Goal: Information Seeking & Learning: Find specific fact

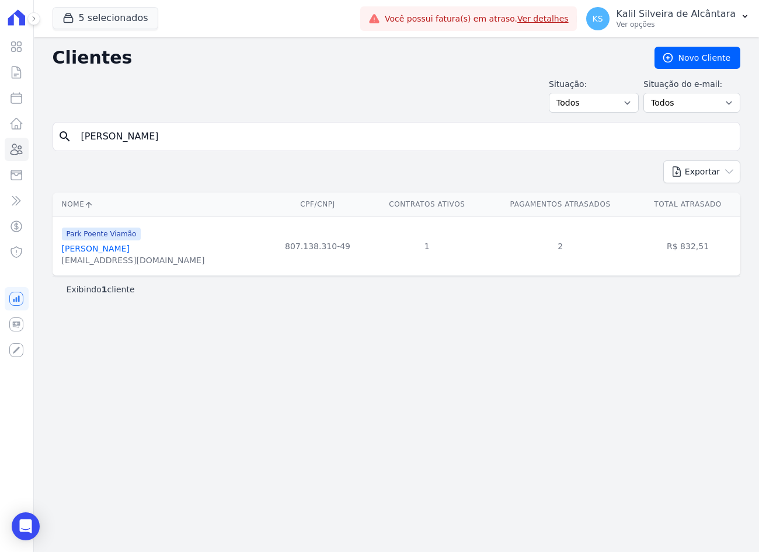
drag, startPoint x: 0, startPoint y: 0, endPoint x: -3, endPoint y: 140, distance: 140.1
click at [0, 140] on html "Visão Geral Contratos [GEOGRAPHIC_DATA] Lotes Clientes Minha Carteira Transferê…" at bounding box center [379, 276] width 759 height 552
click at [111, 249] on link "[PERSON_NAME]" at bounding box center [96, 248] width 68 height 9
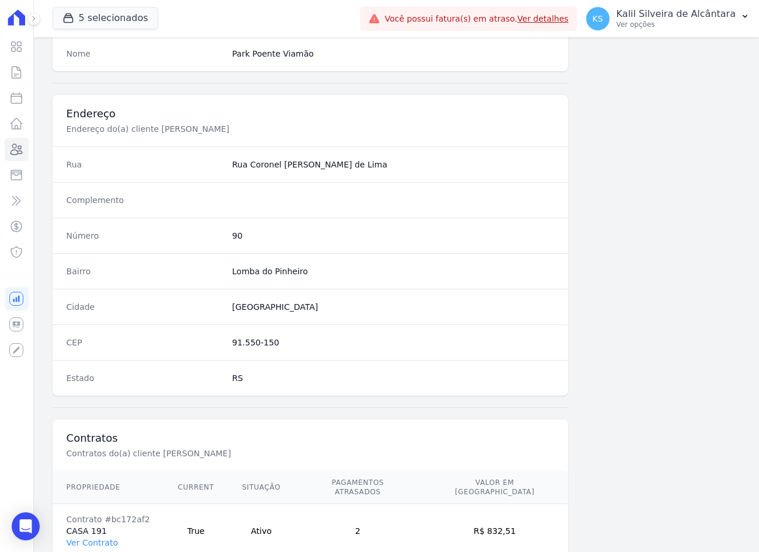
scroll to position [540, 0]
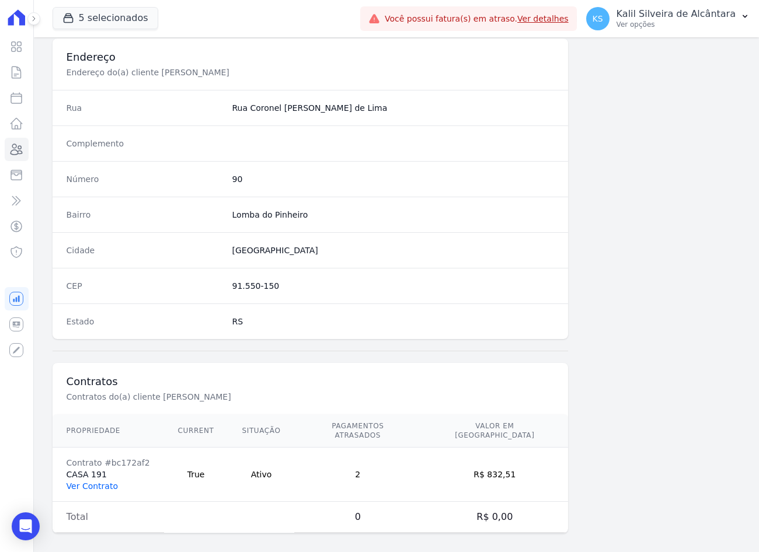
click at [92, 482] on link "Ver Contrato" at bounding box center [92, 486] width 51 height 9
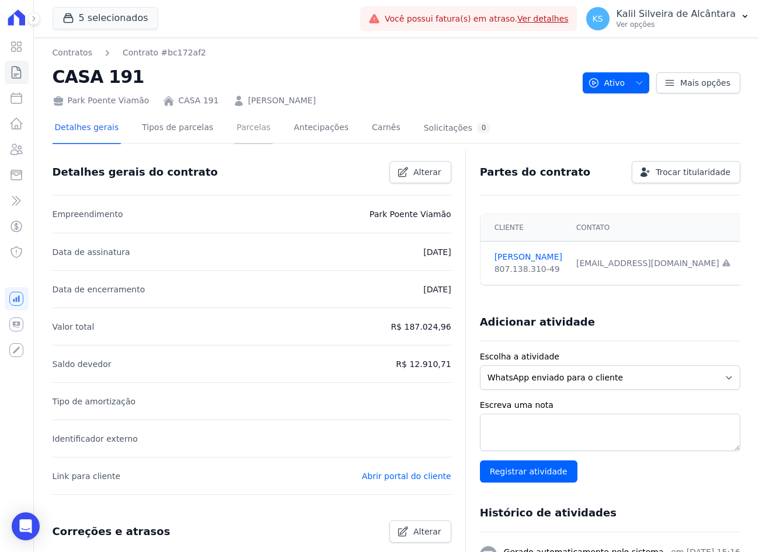
click at [234, 125] on link "Parcelas" at bounding box center [253, 128] width 39 height 31
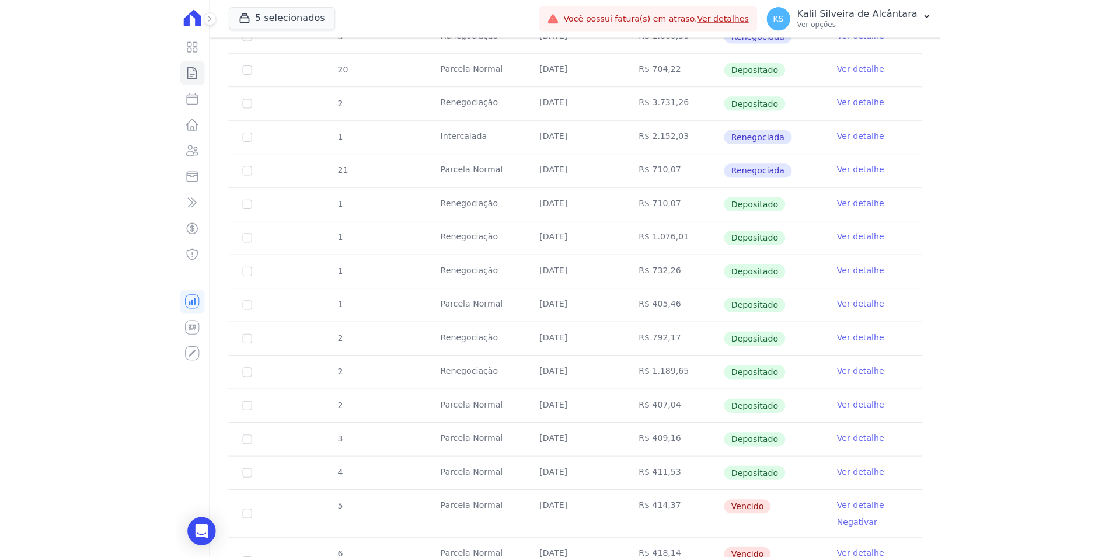
scroll to position [584, 0]
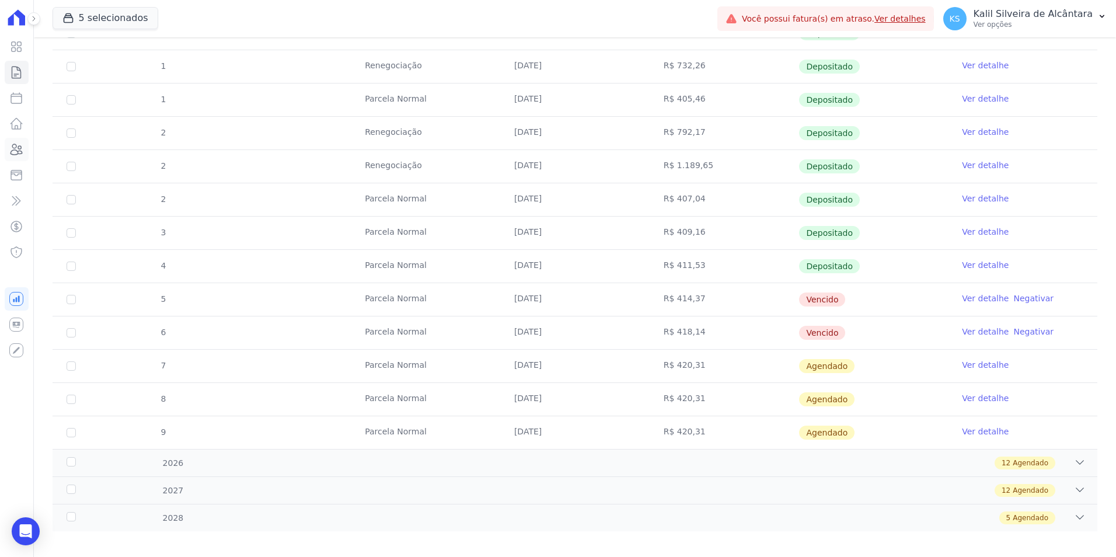
click at [21, 154] on icon at bounding box center [17, 149] width 12 height 11
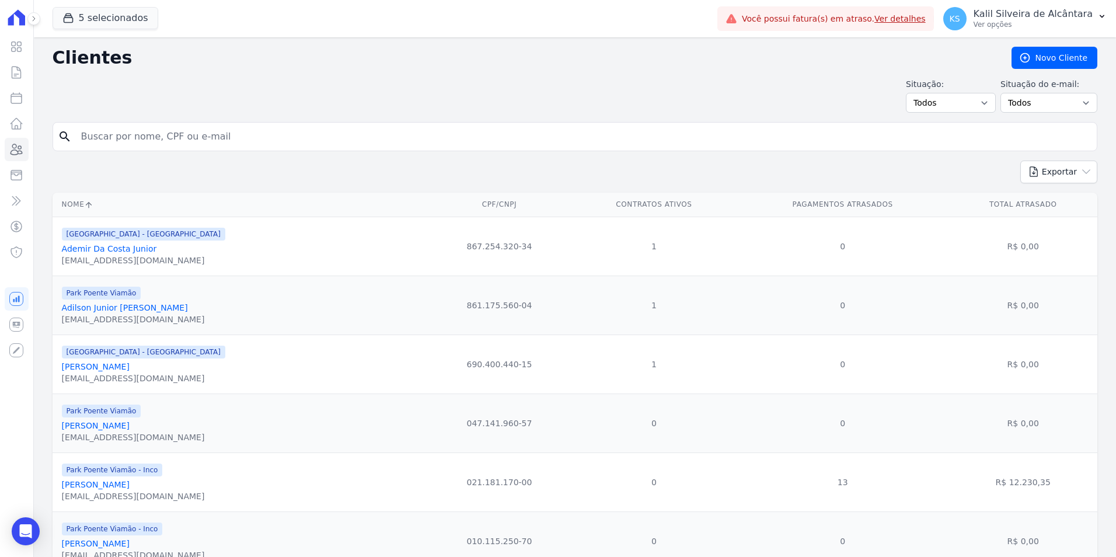
click at [225, 140] on input "search" at bounding box center [583, 136] width 1018 height 23
type input "jhonatan"
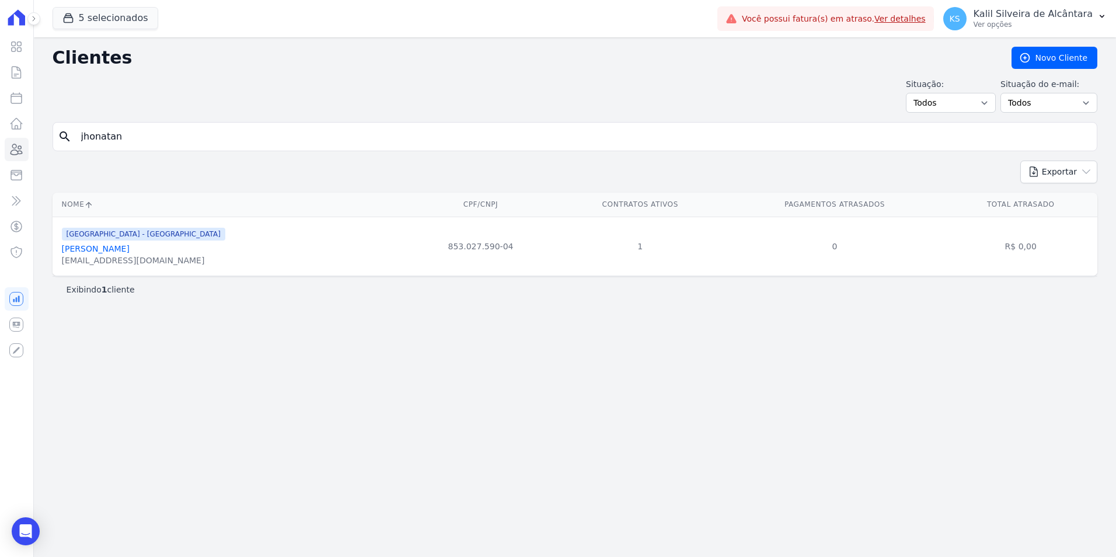
drag, startPoint x: 260, startPoint y: 152, endPoint x: 89, endPoint y: 138, distance: 171.6
click at [92, 138] on form "search [GEOGRAPHIC_DATA]" at bounding box center [575, 141] width 1045 height 39
type input "j"
type input "[PERSON_NAME]"
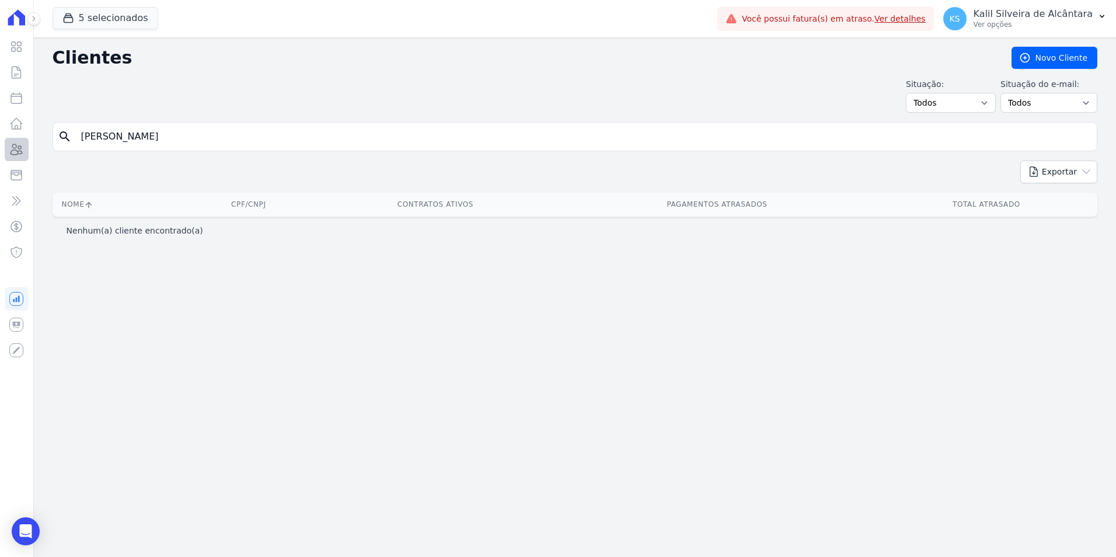
drag, startPoint x: 160, startPoint y: 139, endPoint x: 9, endPoint y: 148, distance: 150.9
click at [9, 148] on div "Visão Geral Contratos [GEOGRAPHIC_DATA] Lotes Clientes Minha Carteira Transferê…" at bounding box center [558, 278] width 1116 height 557
click at [218, 149] on div "search [PERSON_NAME]" at bounding box center [575, 136] width 1045 height 29
drag, startPoint x: 185, startPoint y: 136, endPoint x: -40, endPoint y: 137, distance: 225.3
click at [0, 137] on html "Visão Geral Contratos [GEOGRAPHIC_DATA] Lotes Clientes Minha Carteira Transferê…" at bounding box center [558, 278] width 1116 height 557
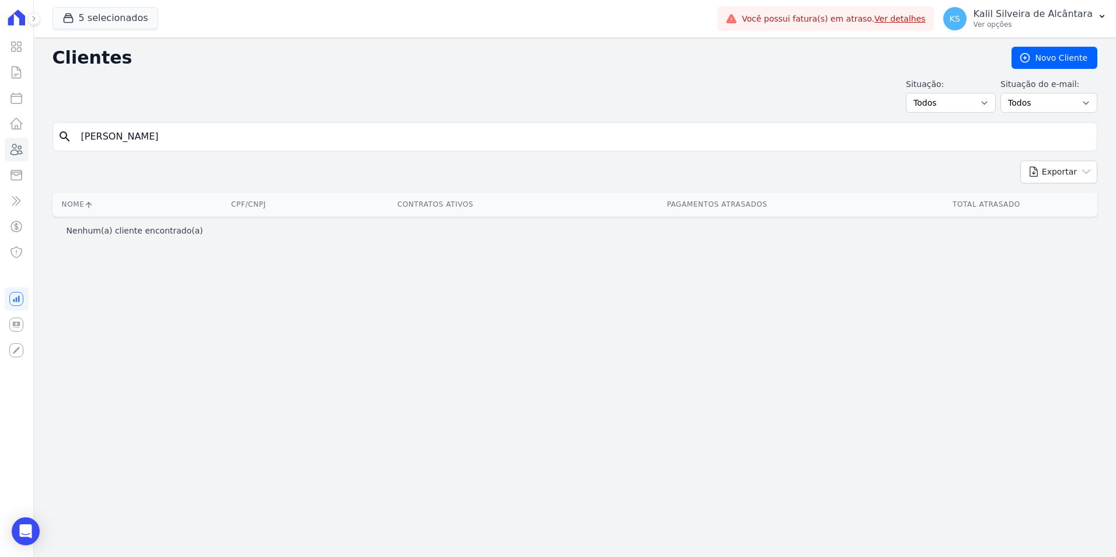
type input "[PERSON_NAME]"
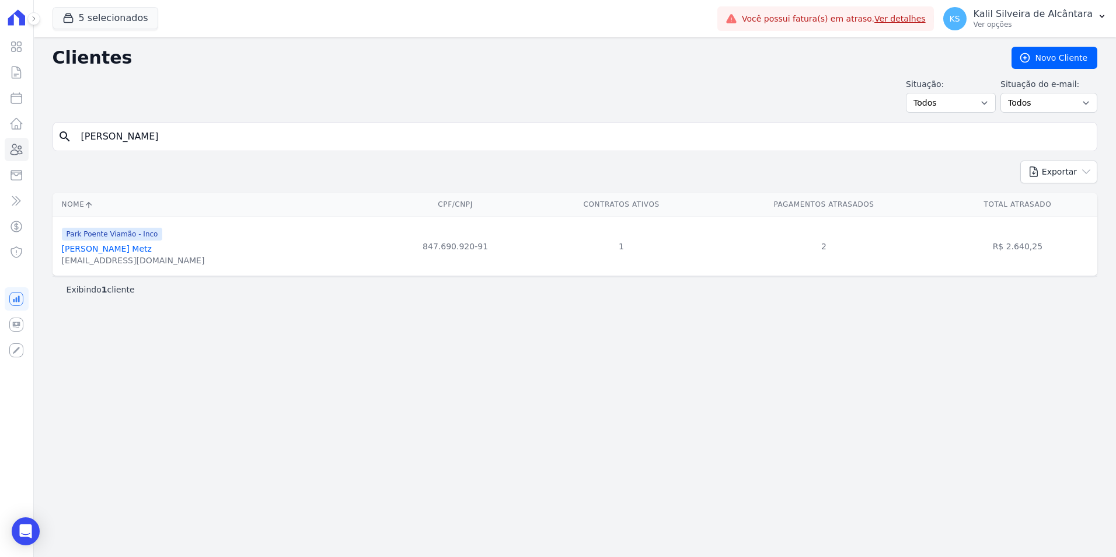
drag, startPoint x: 113, startPoint y: 140, endPoint x: 41, endPoint y: 140, distance: 71.8
click at [42, 140] on div "Clientes [GEOGRAPHIC_DATA] Situação: Todos Adimplentes Inadimplentes Situação d…" at bounding box center [575, 297] width 1082 height 520
type input "andrielly"
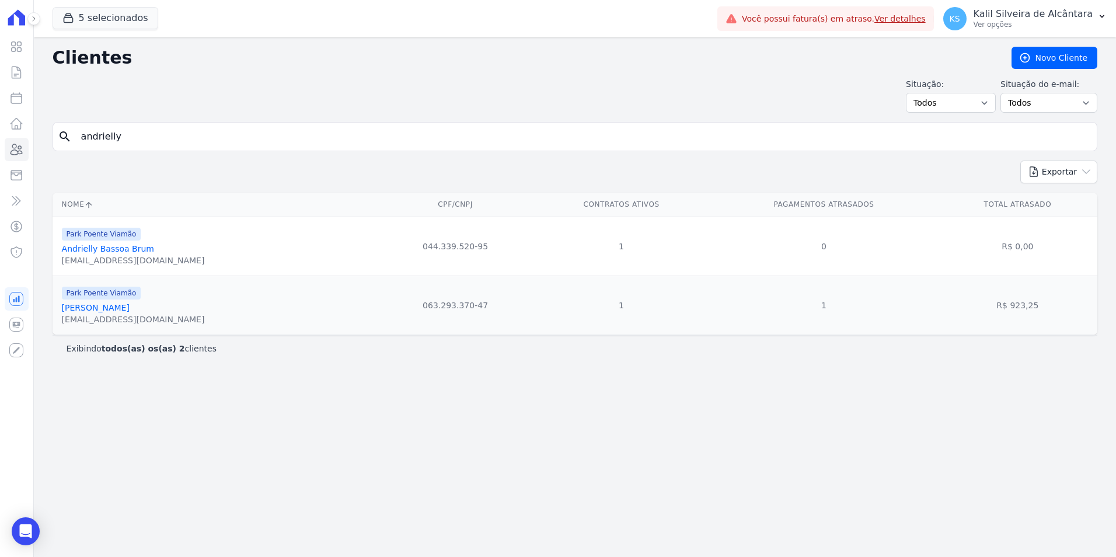
click at [130, 308] on link "[PERSON_NAME]" at bounding box center [96, 307] width 68 height 9
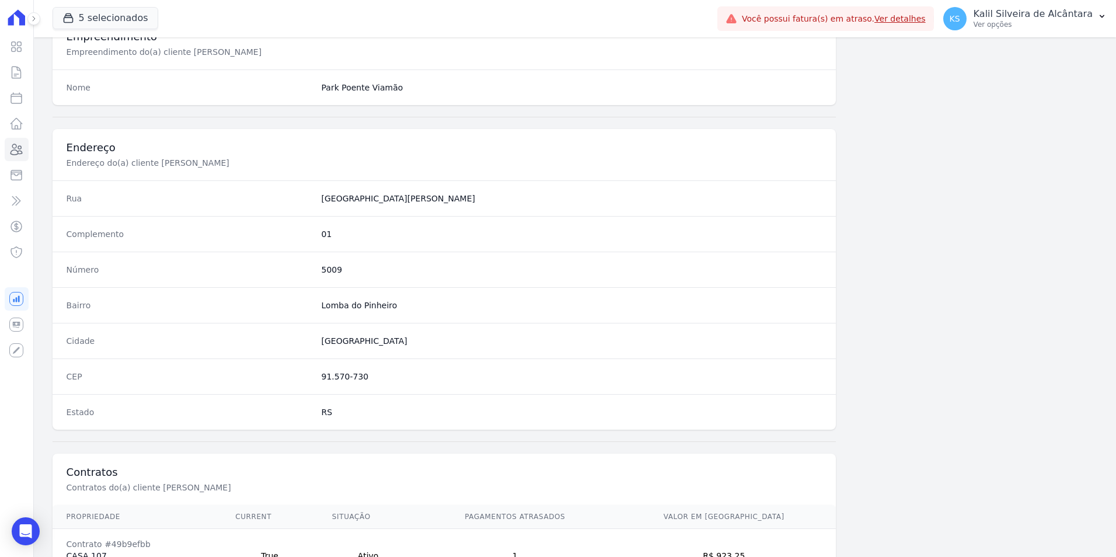
scroll to position [535, 0]
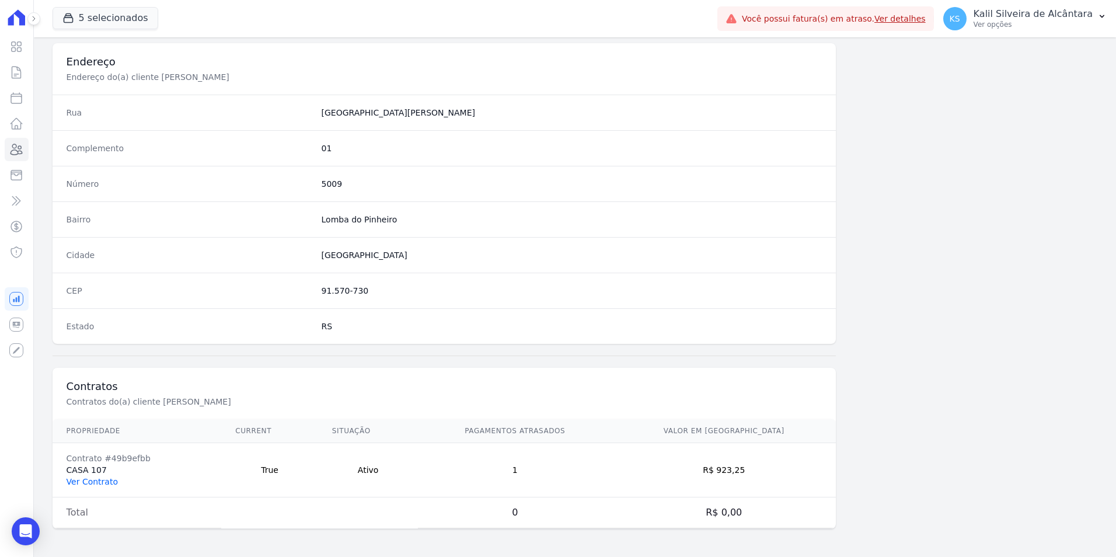
click at [102, 484] on link "Ver Contrato" at bounding box center [92, 481] width 51 height 9
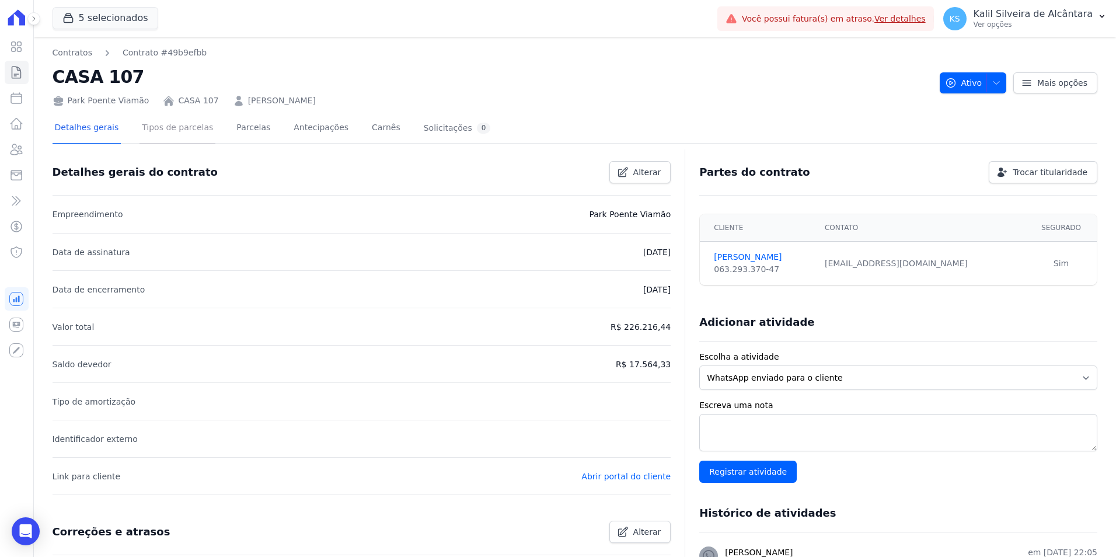
click at [172, 129] on link "Tipos de parcelas" at bounding box center [178, 128] width 76 height 31
click at [234, 134] on link "Parcelas" at bounding box center [253, 128] width 39 height 31
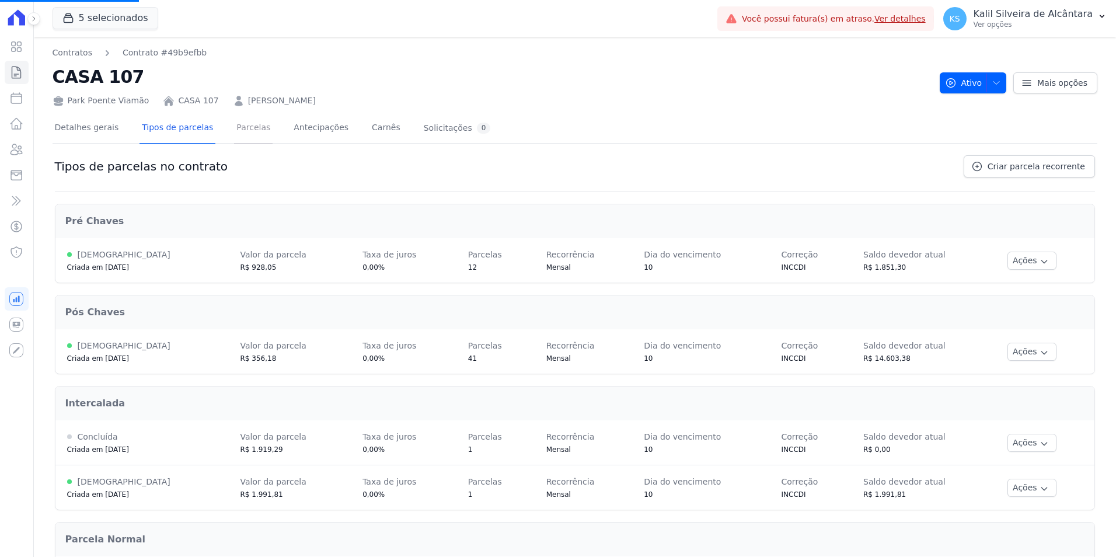
click at [234, 127] on link "Parcelas" at bounding box center [253, 128] width 39 height 31
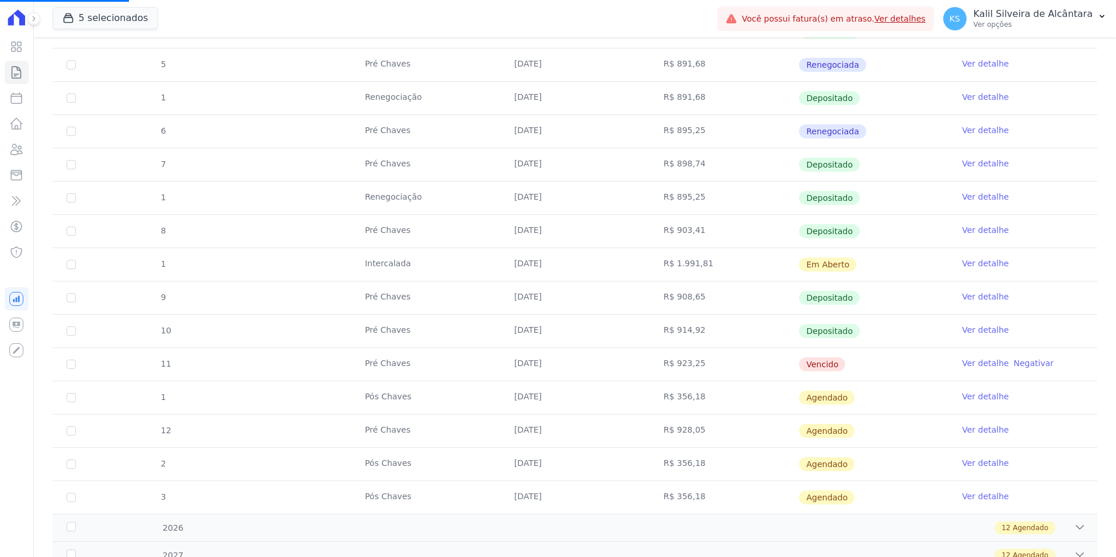
scroll to position [350, 0]
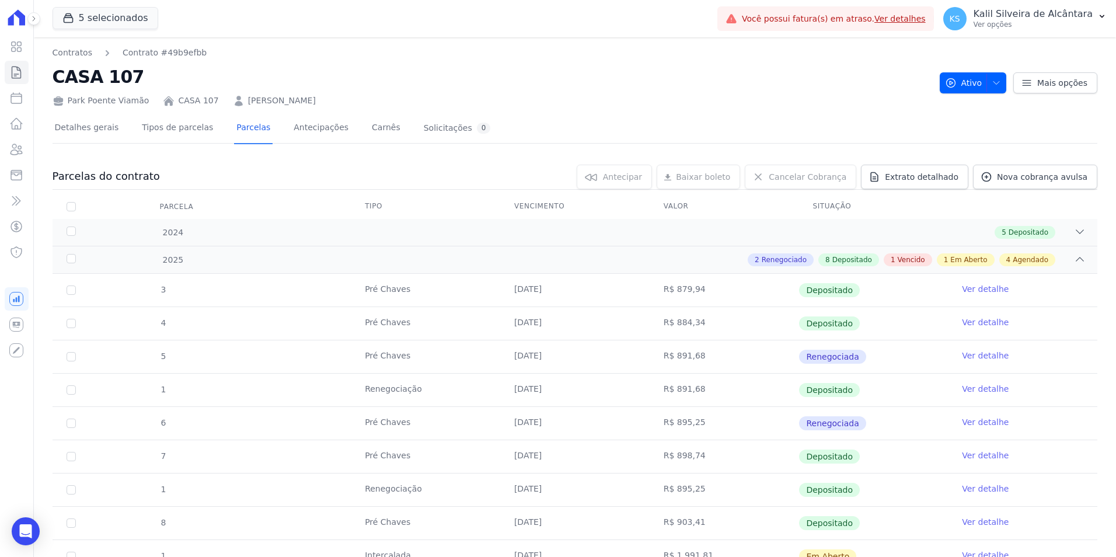
click at [710, 337] on tbody "3 Pré Chaves [DATE] R$ 879,94 Depositado Ver detalhe 4 Pré Chaves [DATE] R$ 884…" at bounding box center [575, 540] width 1045 height 532
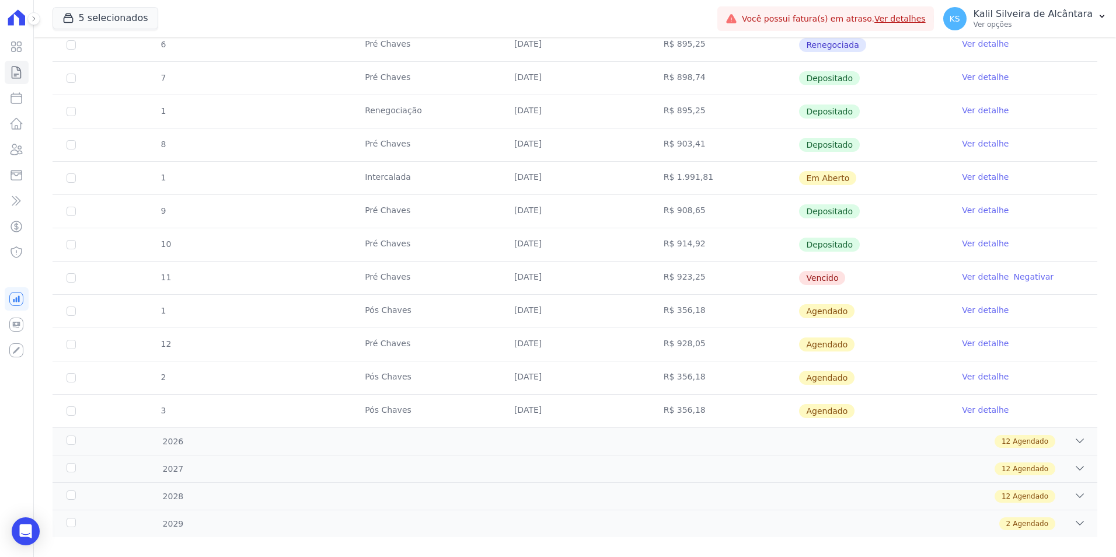
scroll to position [393, 0]
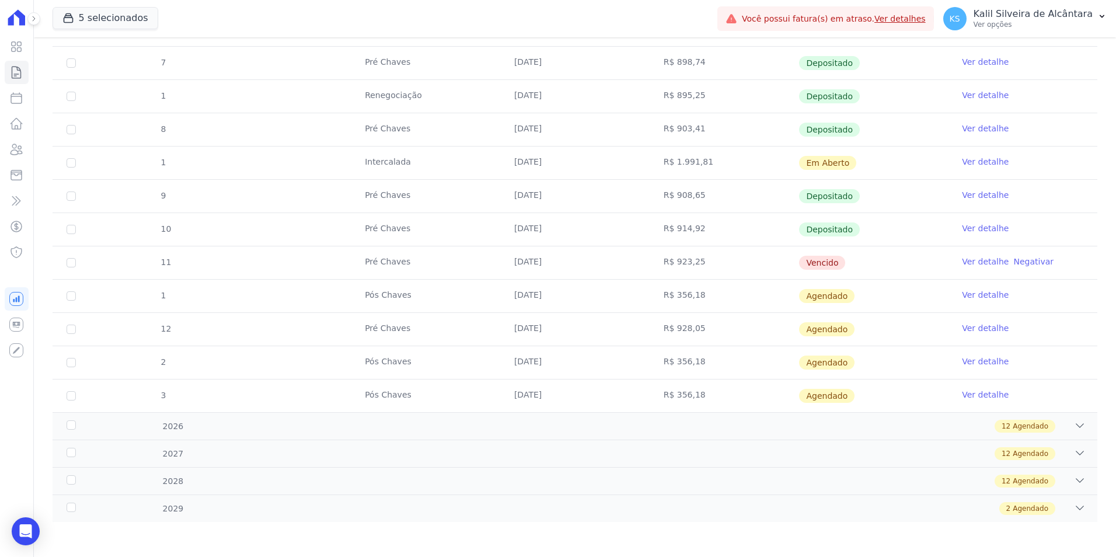
drag, startPoint x: 740, startPoint y: 269, endPoint x: 277, endPoint y: 281, distance: 463.6
click at [277, 281] on tbody "3 Pré Chaves [DATE] R$ 879,94 Depositado Ver detalhe 4 Pré Chaves [DATE] R$ 884…" at bounding box center [575, 146] width 1045 height 532
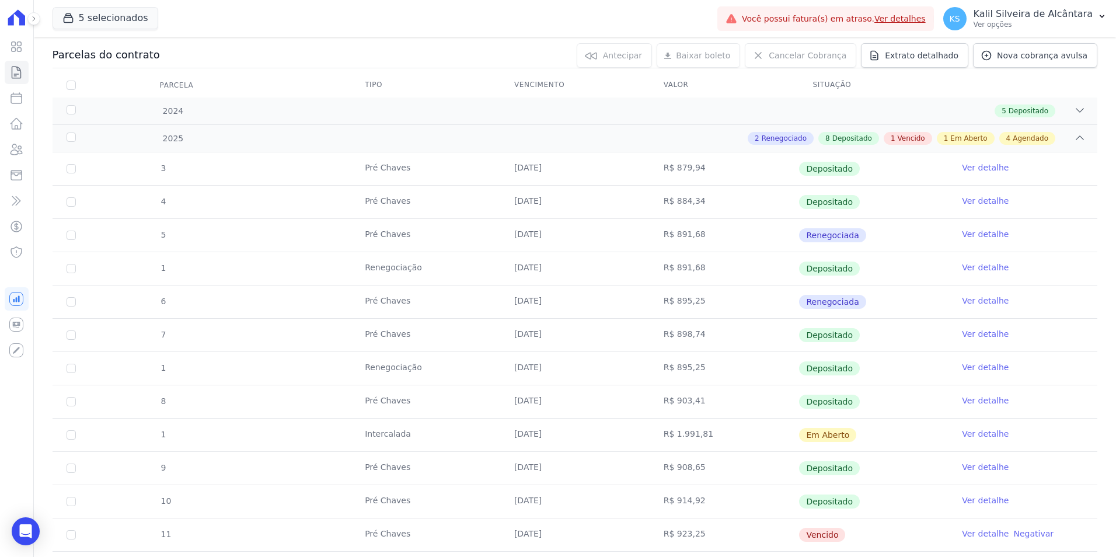
scroll to position [0, 0]
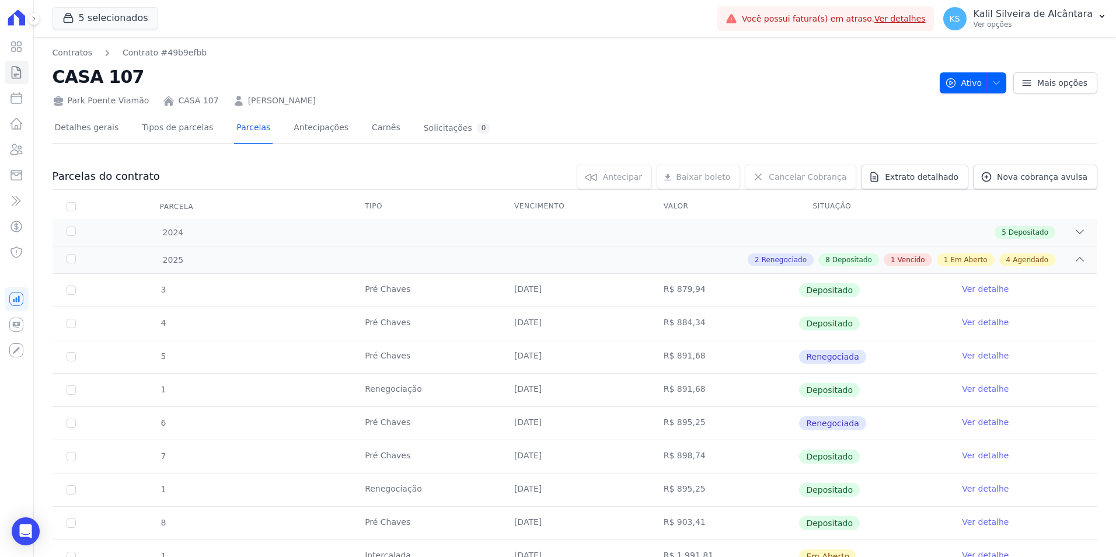
click at [296, 101] on link "[PERSON_NAME]" at bounding box center [282, 101] width 68 height 12
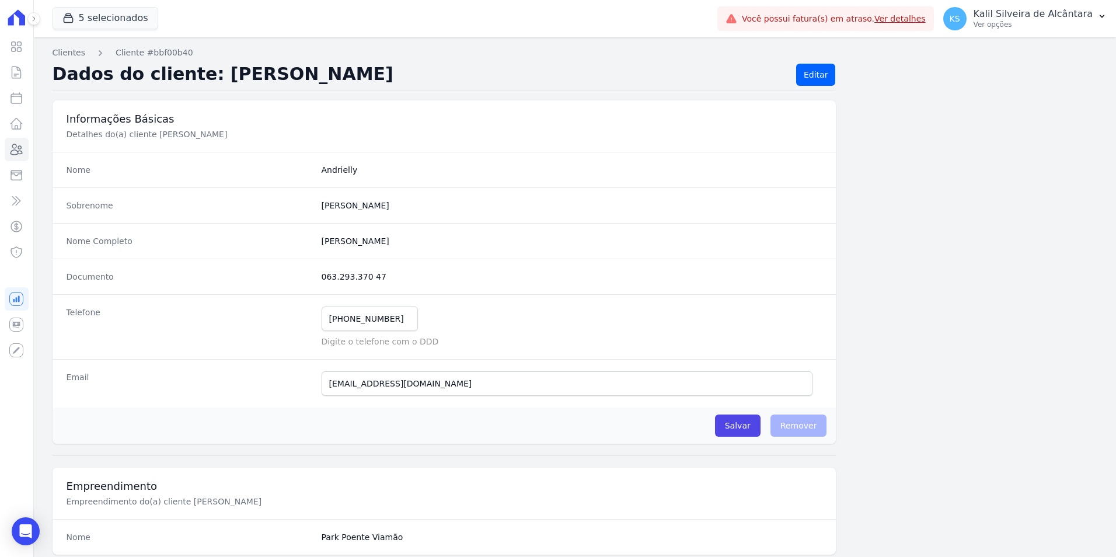
drag, startPoint x: 341, startPoint y: 276, endPoint x: 317, endPoint y: 280, distance: 25.0
click at [317, 280] on div "Documento 063.293.370 47" at bounding box center [445, 277] width 784 height 36
copy dd "063.293.370 47"
drag, startPoint x: 393, startPoint y: 322, endPoint x: 317, endPoint y: 323, distance: 75.9
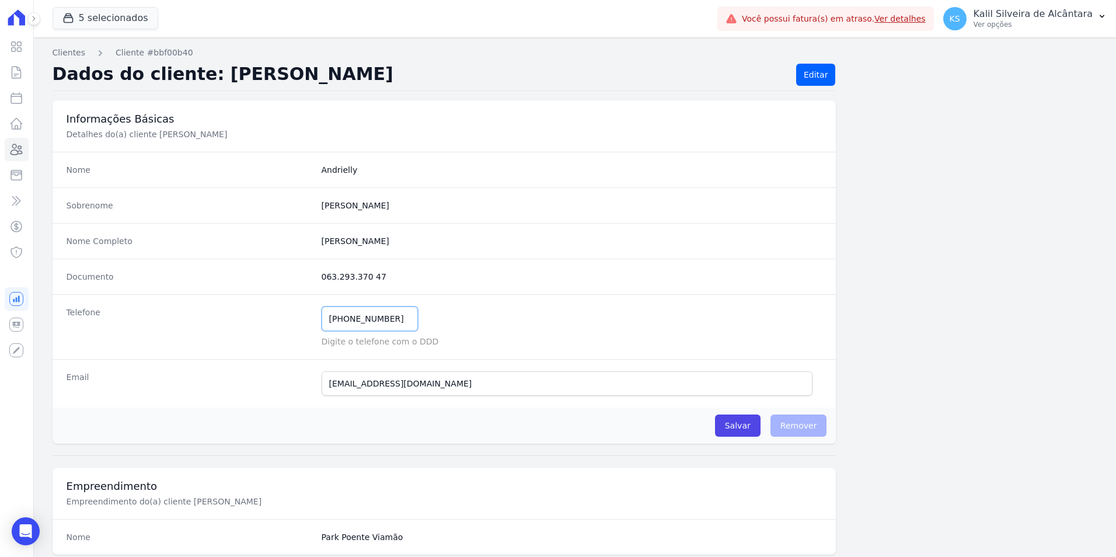
click at [317, 323] on div "Telefone [PHONE_NUMBER] Mensagem de SMS ainda não enviada.. Mensagem de [PERSON…" at bounding box center [445, 326] width 784 height 65
click at [498, 385] on input "[EMAIL_ADDRESS][DOMAIN_NAME]" at bounding box center [567, 383] width 491 height 25
drag, startPoint x: 478, startPoint y: 379, endPoint x: 306, endPoint y: 384, distance: 171.7
click at [316, 384] on div "Email [EMAIL_ADDRESS][DOMAIN_NAME] E-mail enviado. Aguardando confirmação.." at bounding box center [445, 383] width 784 height 48
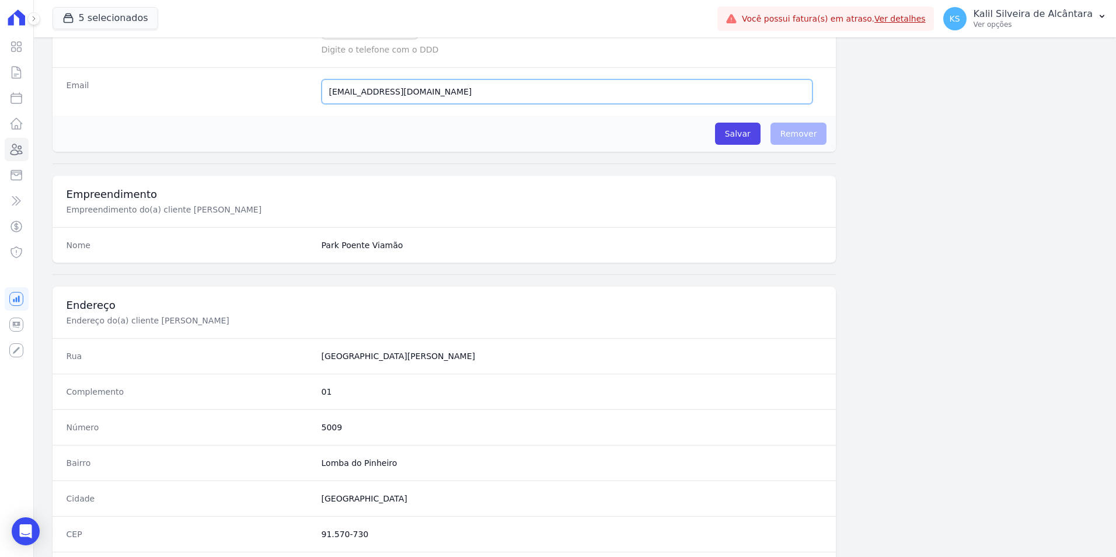
scroll to position [467, 0]
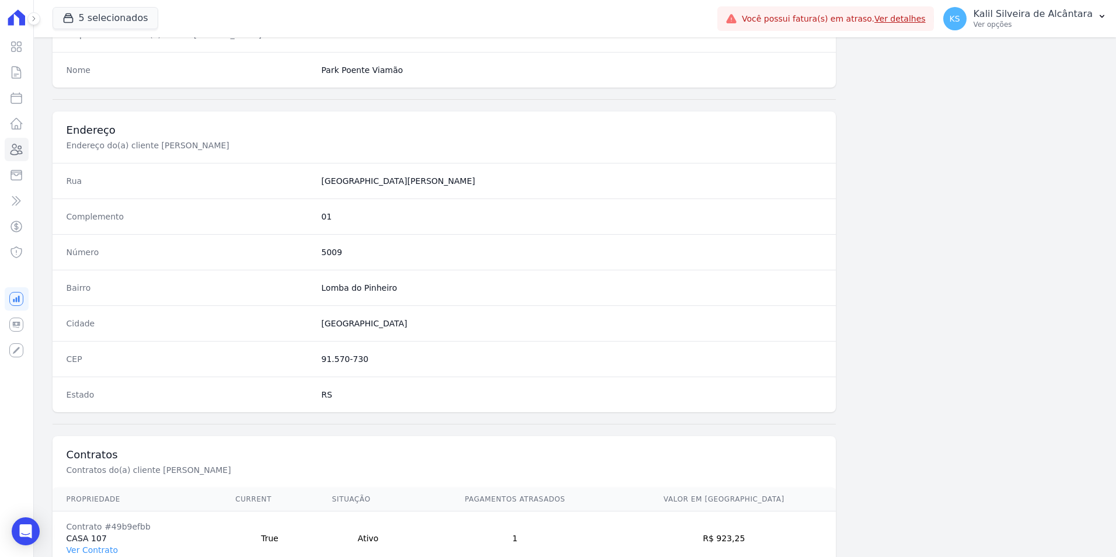
drag, startPoint x: 364, startPoint y: 356, endPoint x: 321, endPoint y: 362, distance: 43.1
click at [322, 362] on dd "91.570-730" at bounding box center [572, 359] width 501 height 12
copy dd "91.570-730"
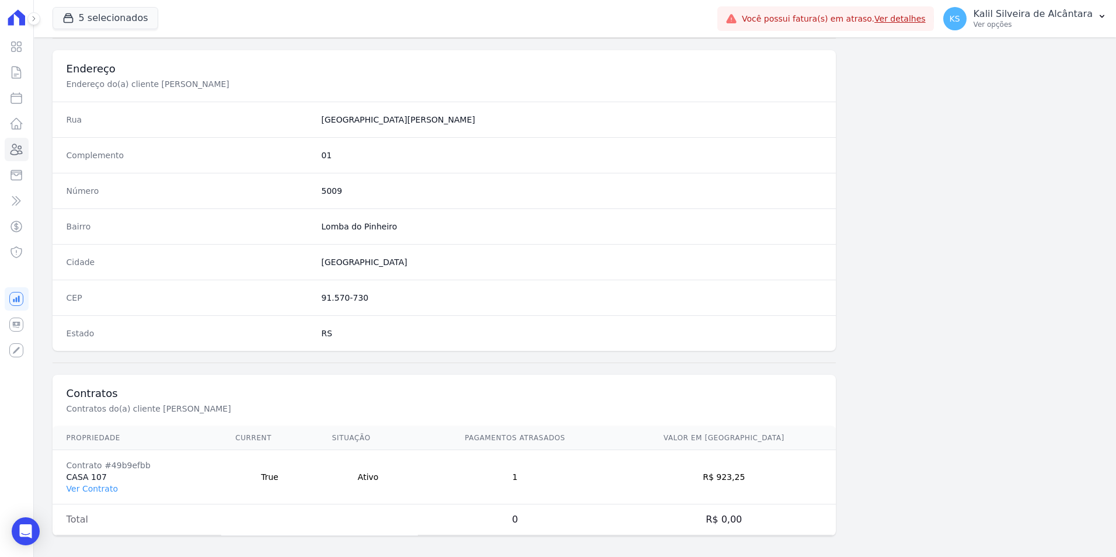
scroll to position [535, 0]
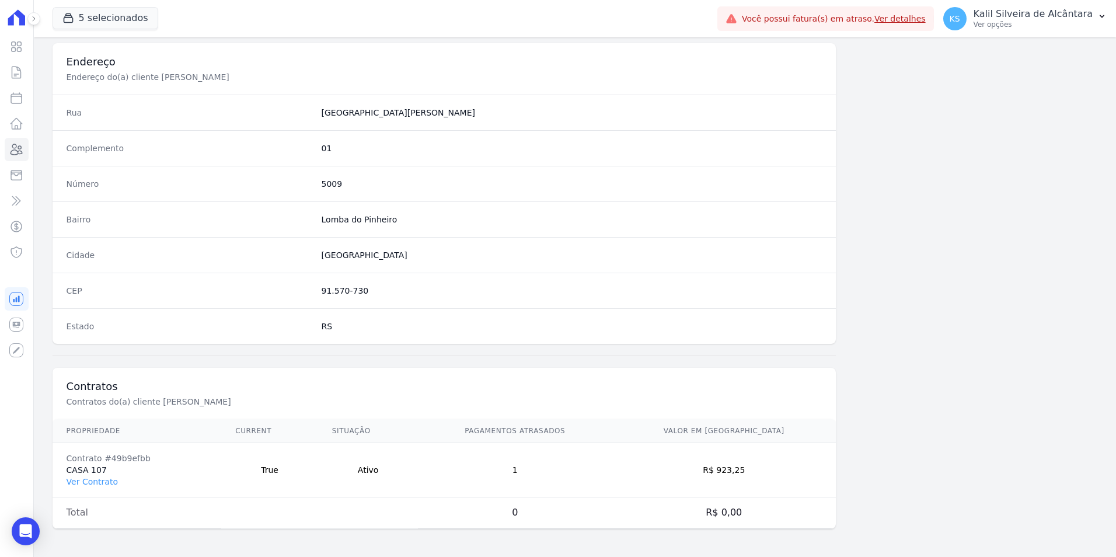
click at [326, 177] on div "Número 5009" at bounding box center [445, 184] width 784 height 36
copy dd "5009"
drag, startPoint x: 741, startPoint y: 469, endPoint x: 767, endPoint y: 475, distance: 27.0
click at [758, 475] on td "R$ 923,25" at bounding box center [724, 470] width 224 height 54
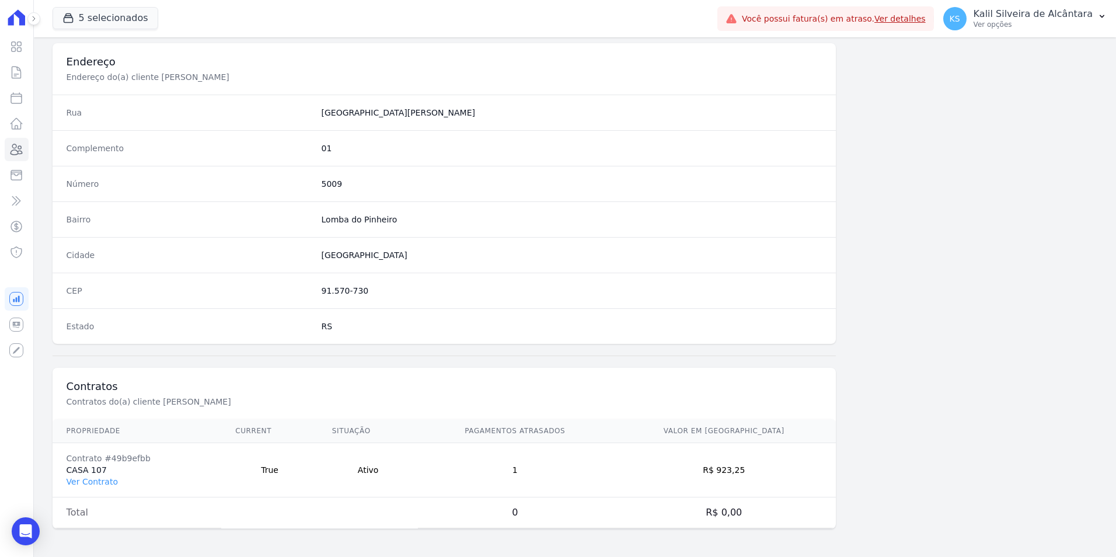
copy td "923,25"
click at [88, 486] on link "Ver Contrato" at bounding box center [92, 481] width 51 height 9
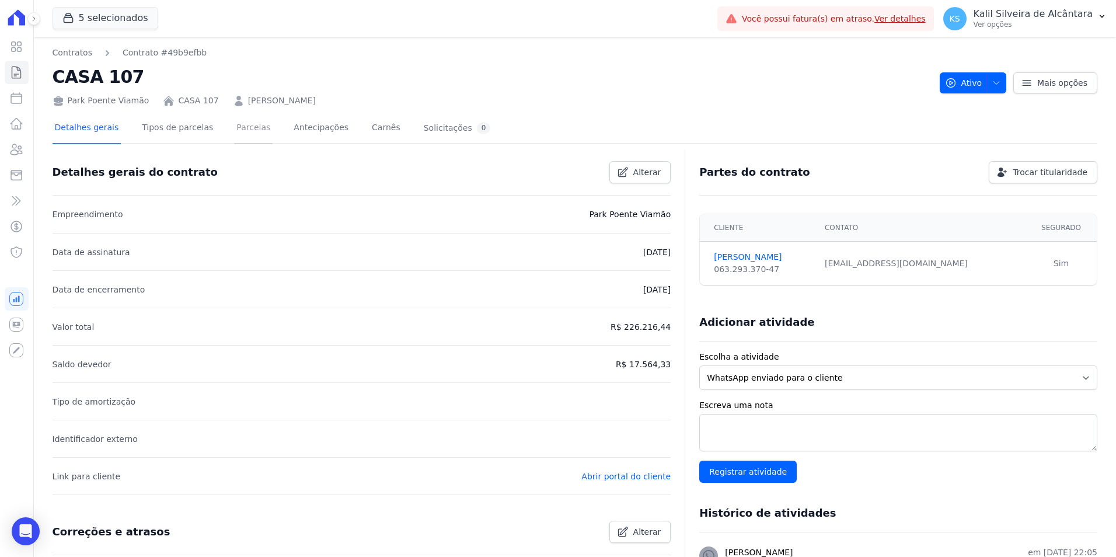
click at [247, 132] on link "Parcelas" at bounding box center [253, 128] width 39 height 31
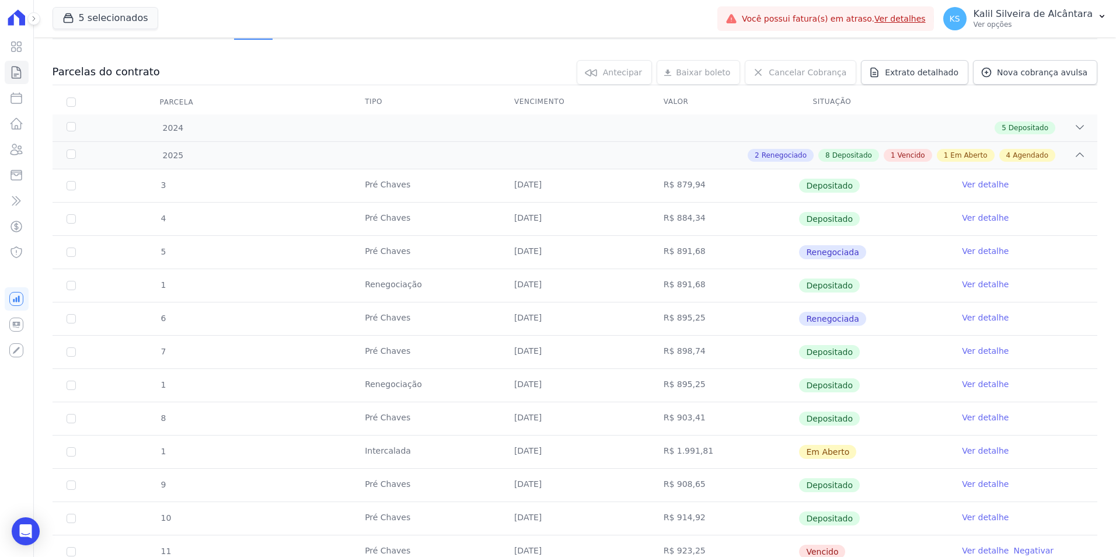
scroll to position [292, 0]
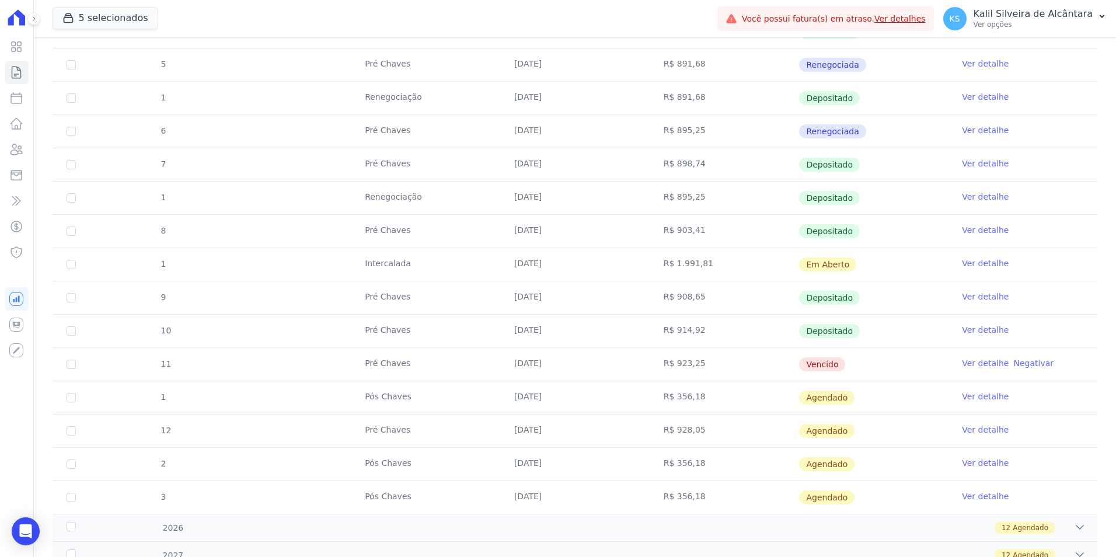
drag, startPoint x: 559, startPoint y: 365, endPoint x: 498, endPoint y: 364, distance: 60.7
click at [500, 364] on td "[DATE]" at bounding box center [574, 364] width 149 height 33
copy td "[DATE]"
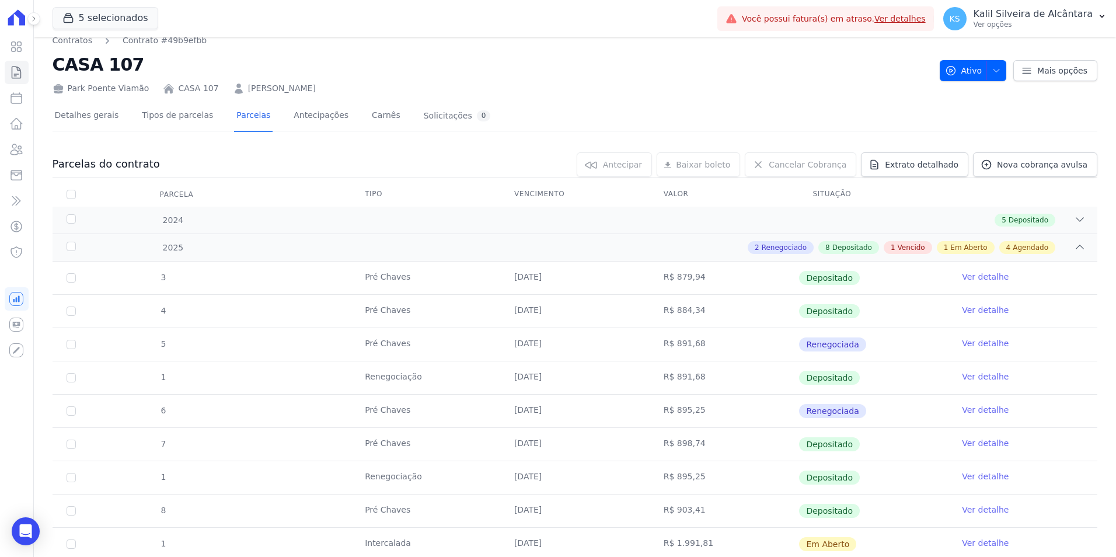
scroll to position [0, 0]
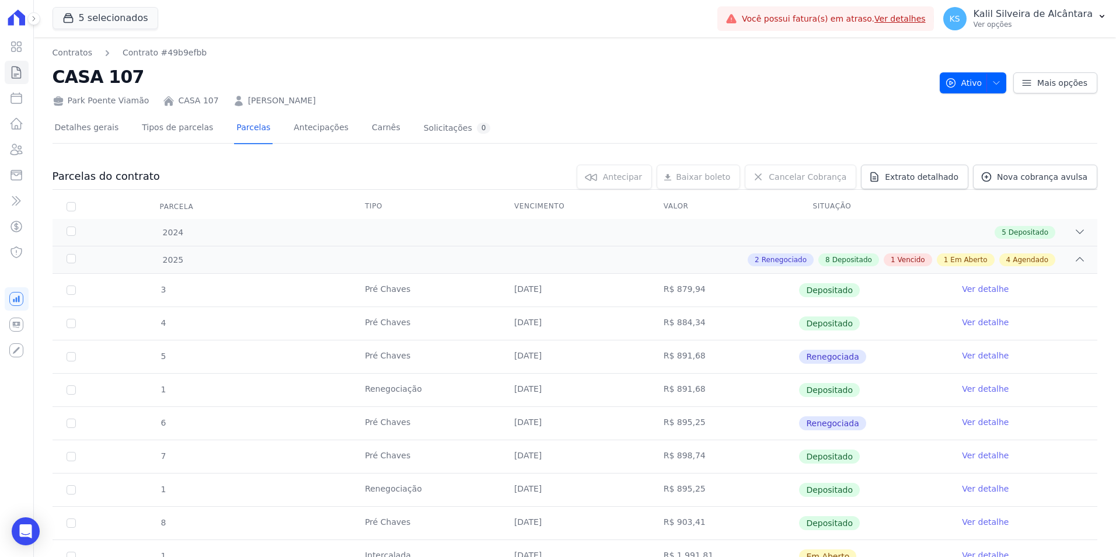
click at [305, 97] on link "[PERSON_NAME]" at bounding box center [282, 101] width 68 height 12
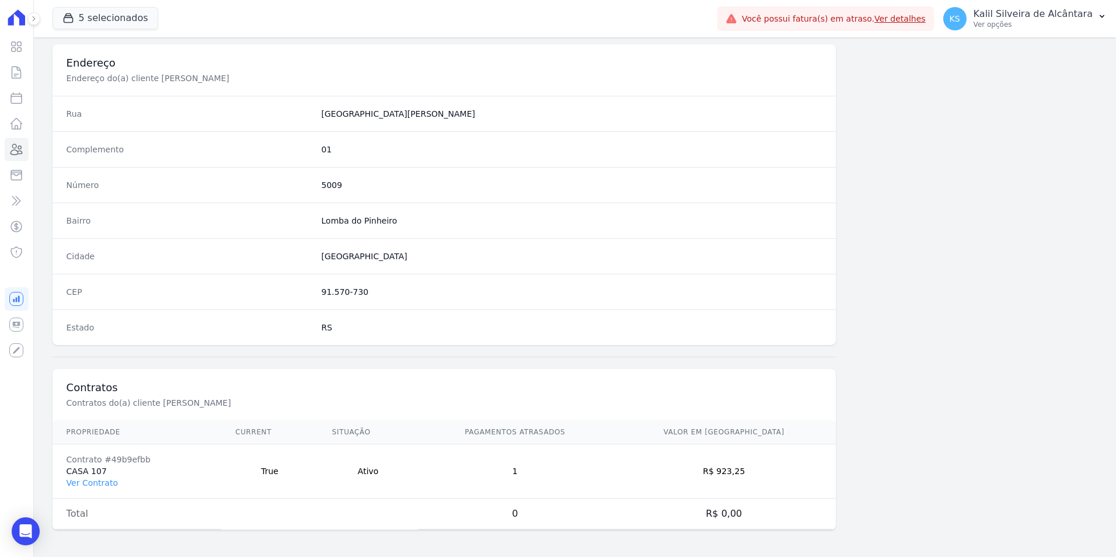
scroll to position [535, 0]
drag, startPoint x: 151, startPoint y: 457, endPoint x: 102, endPoint y: 457, distance: 49.0
click at [102, 457] on div "Contrato #49b9efbb" at bounding box center [137, 458] width 141 height 12
copy div "#49b9efbb"
click at [20, 151] on icon at bounding box center [17, 149] width 12 height 11
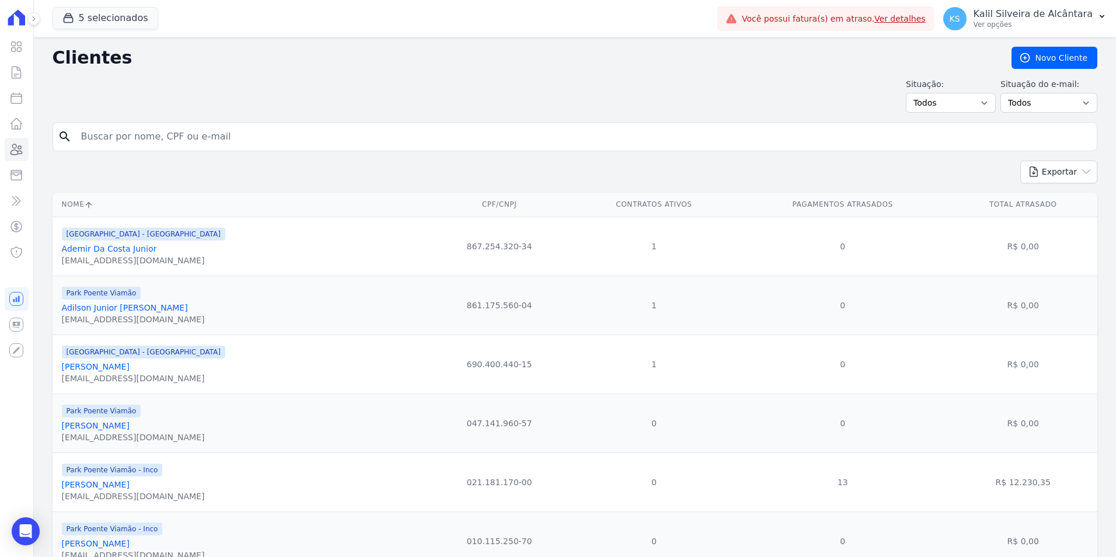
click at [179, 138] on input "search" at bounding box center [583, 136] width 1018 height 23
type input "[PERSON_NAME]"
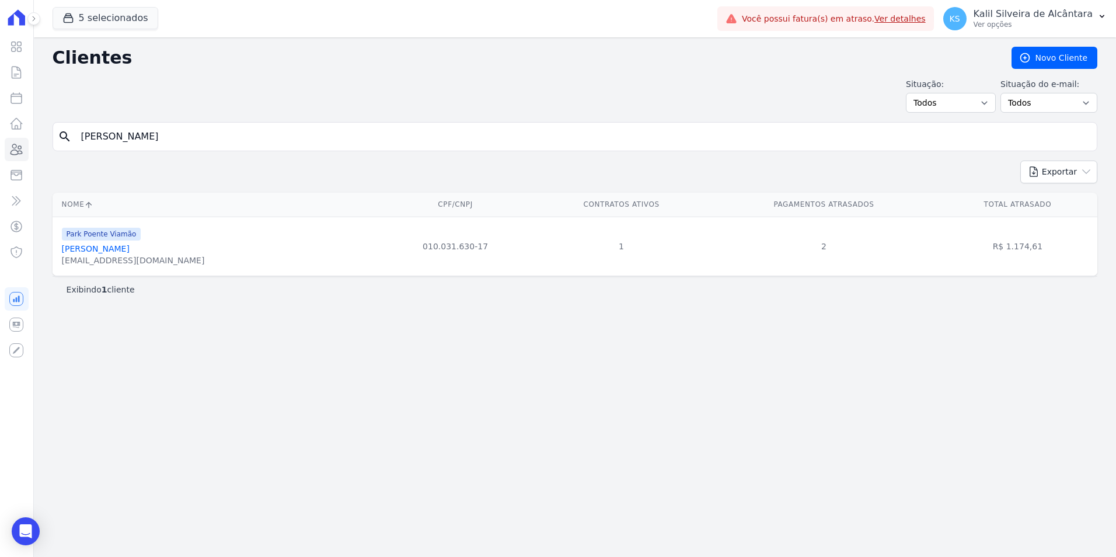
click at [122, 249] on link "[PERSON_NAME]" at bounding box center [96, 248] width 68 height 9
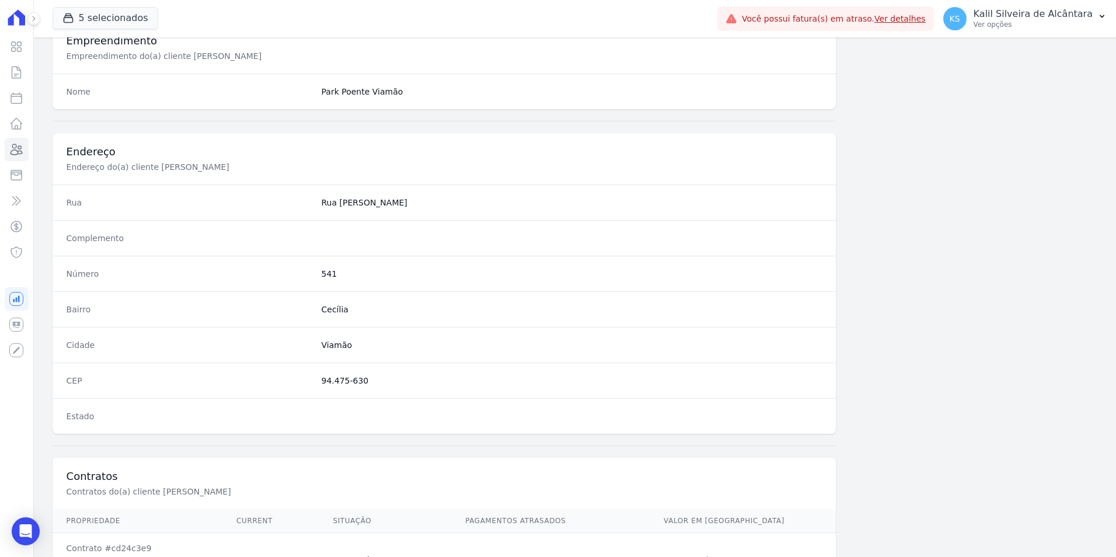
scroll to position [535, 0]
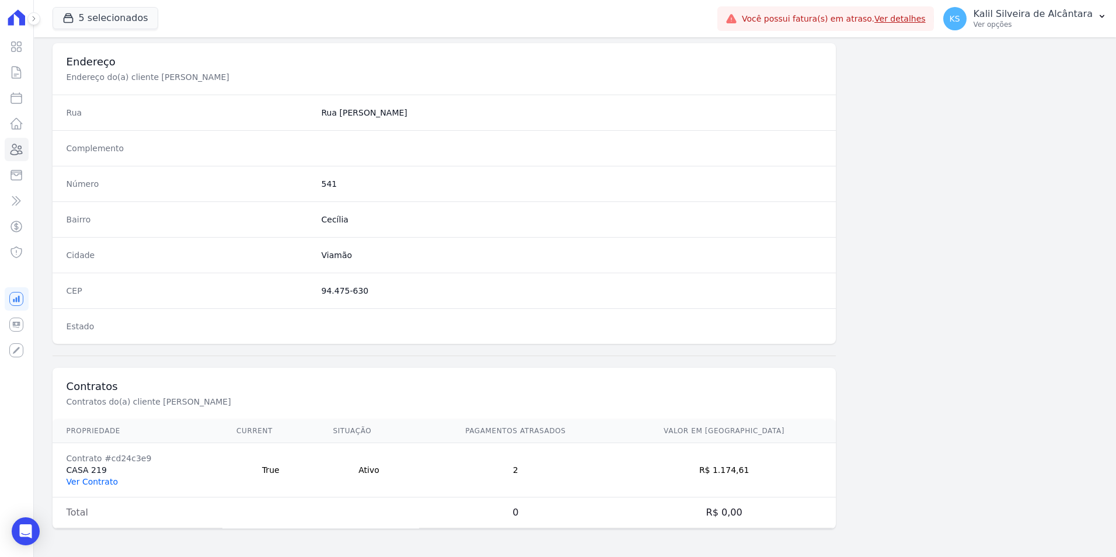
click at [107, 479] on link "Ver Contrato" at bounding box center [92, 481] width 51 height 9
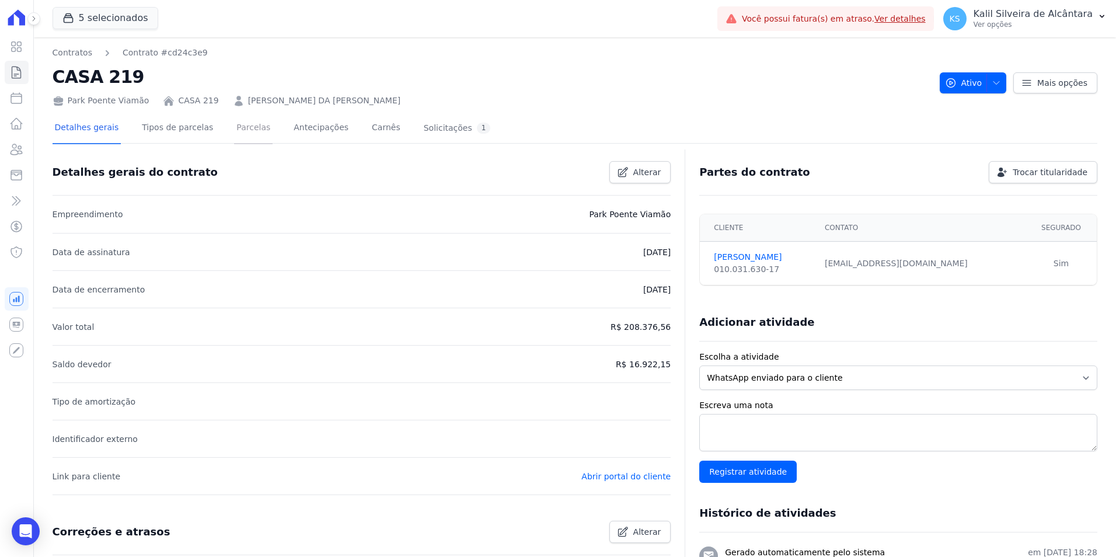
click at [238, 133] on link "Parcelas" at bounding box center [253, 128] width 39 height 31
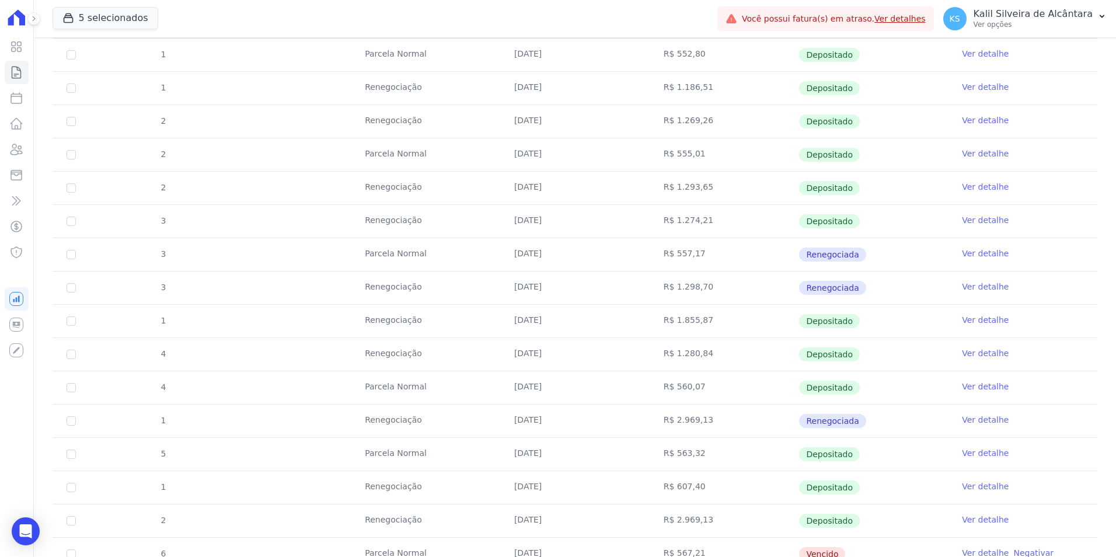
scroll to position [642, 0]
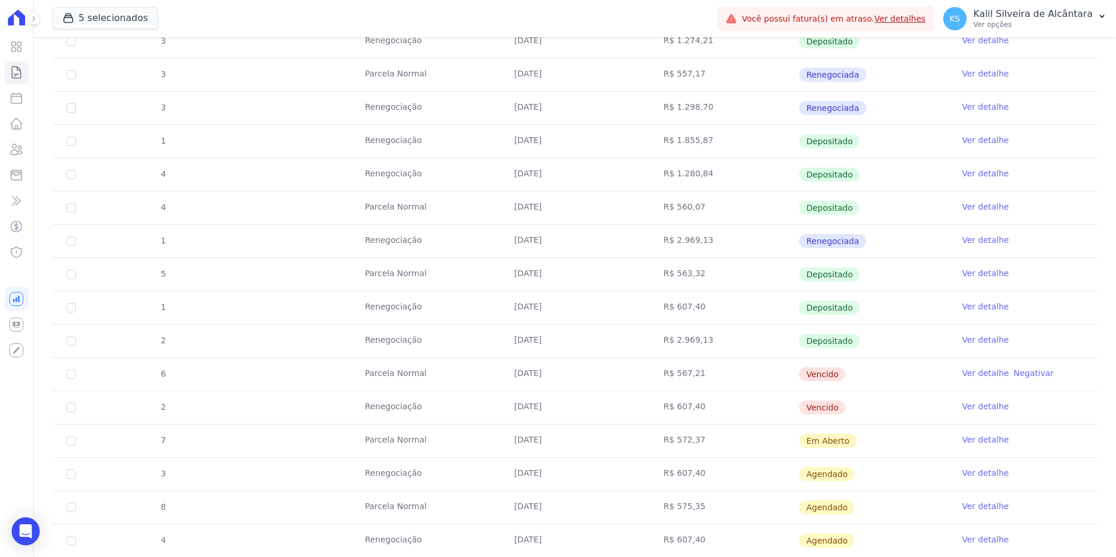
click at [758, 375] on link "Ver detalhe" at bounding box center [985, 373] width 47 height 12
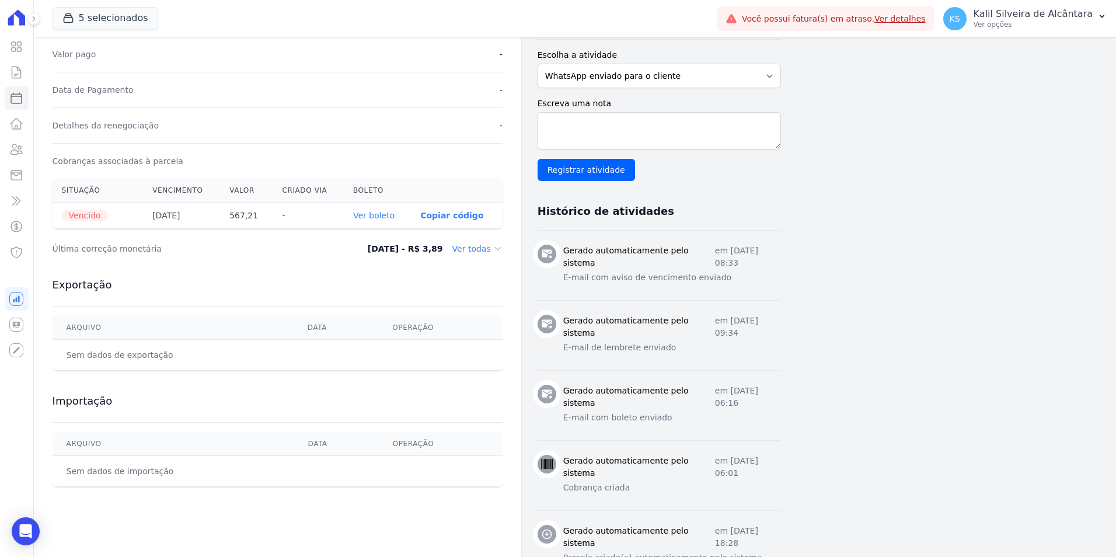
scroll to position [292, 0]
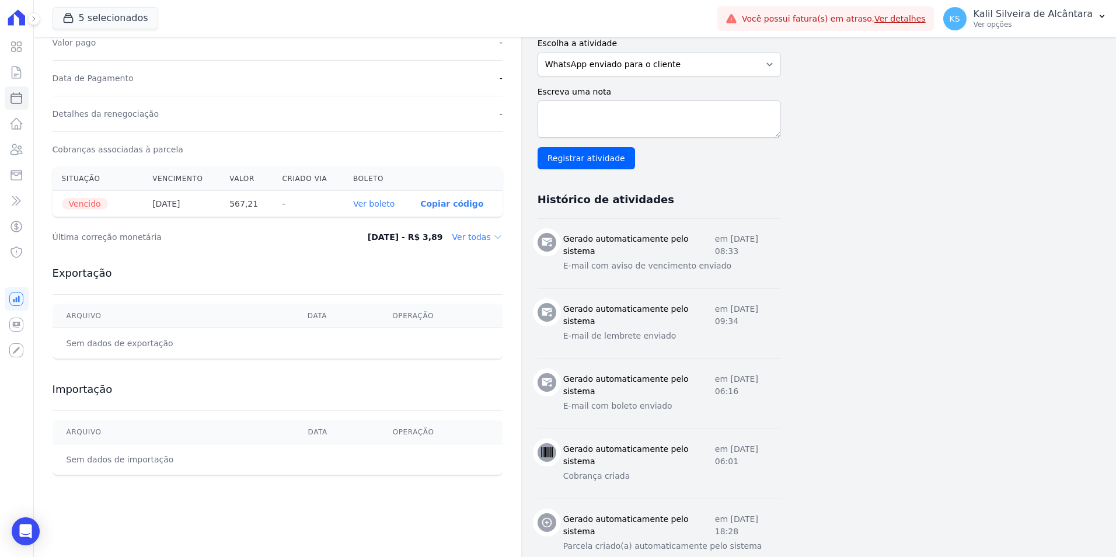
click at [373, 203] on link "Ver boleto" at bounding box center [373, 203] width 41 height 9
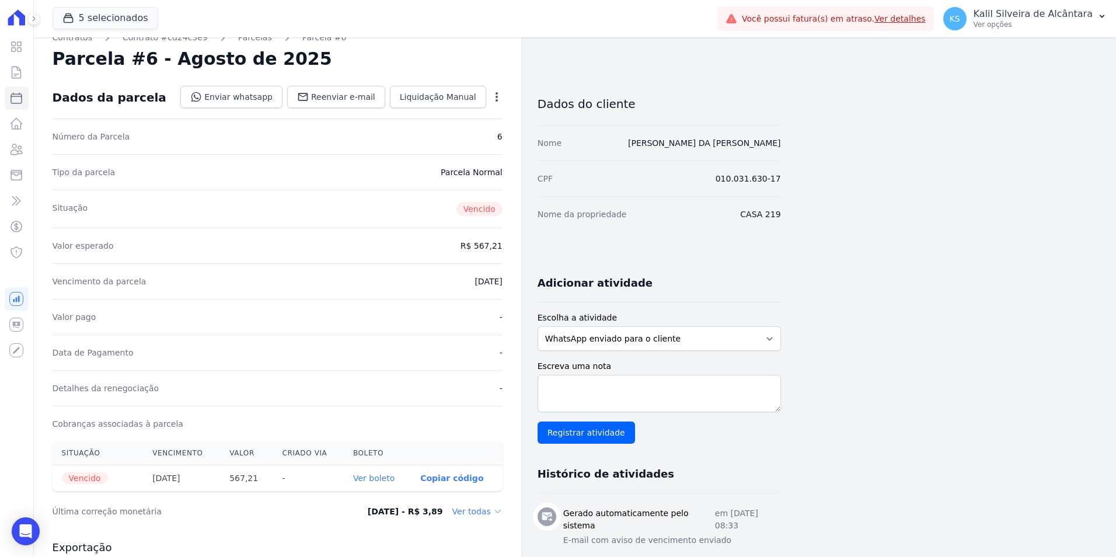
scroll to position [0, 0]
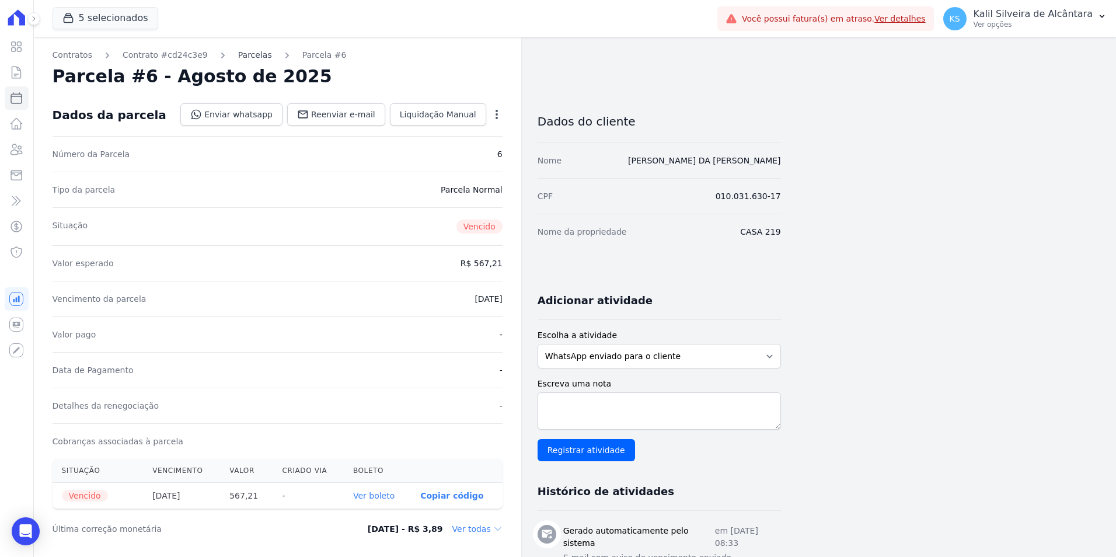
click at [240, 54] on link "Parcelas" at bounding box center [255, 55] width 34 height 12
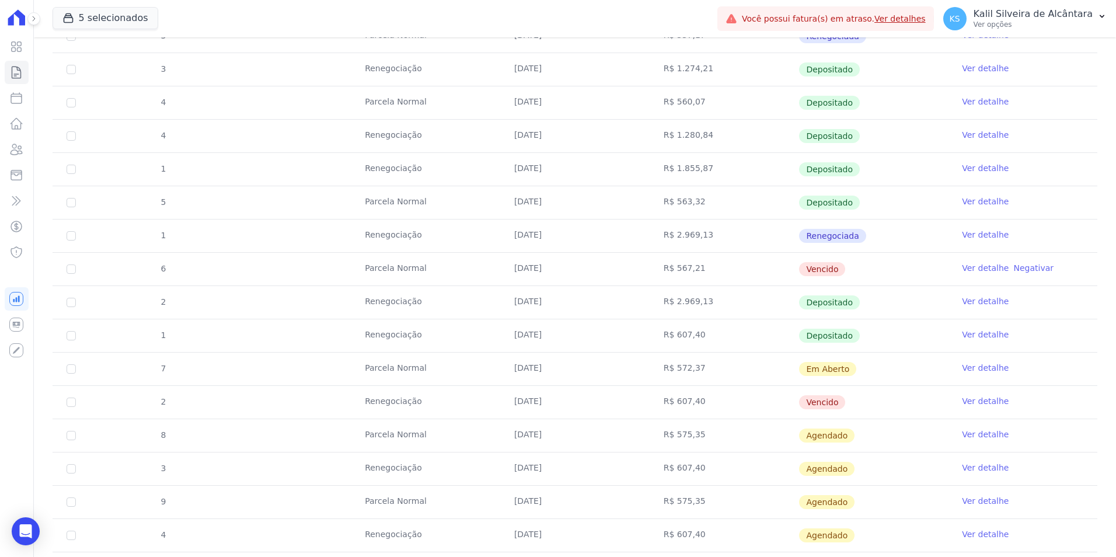
scroll to position [700, 0]
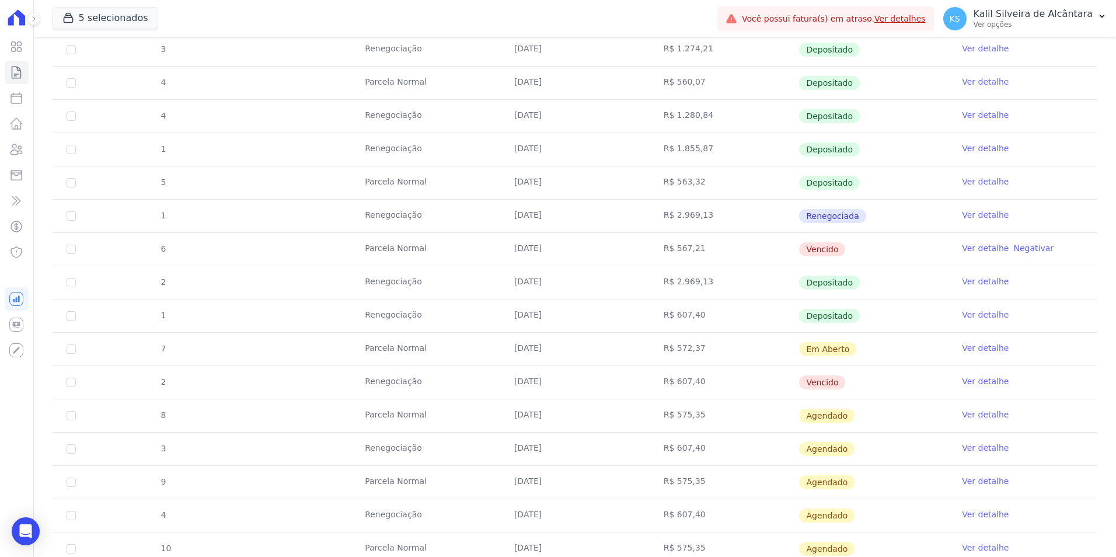
drag, startPoint x: 670, startPoint y: 252, endPoint x: 702, endPoint y: 252, distance: 31.5
click at [702, 252] on td "R$ 567,21" at bounding box center [724, 249] width 149 height 33
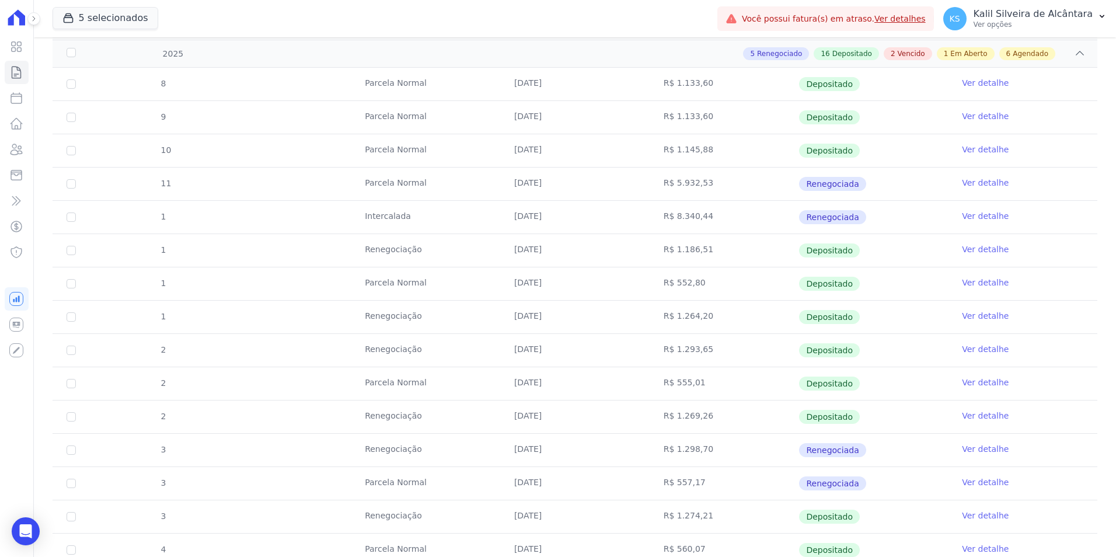
scroll to position [0, 0]
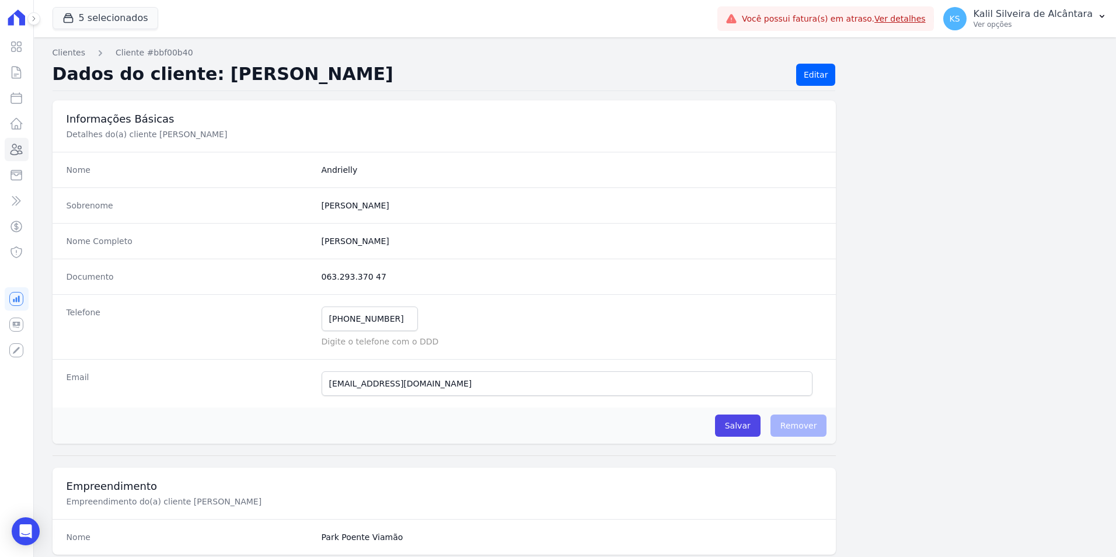
drag, startPoint x: 378, startPoint y: 278, endPoint x: 319, endPoint y: 283, distance: 59.7
click at [319, 283] on div "Documento 063.293.370 47" at bounding box center [445, 277] width 784 height 36
copy dd "063.293.370 47"
click at [14, 155] on icon at bounding box center [17, 149] width 12 height 11
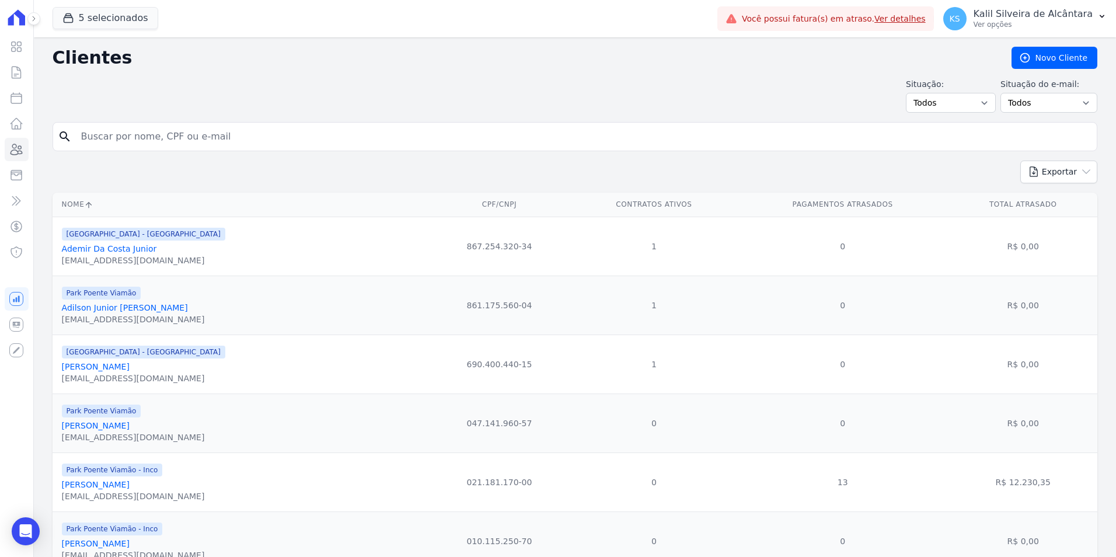
click at [148, 133] on input "search" at bounding box center [583, 136] width 1018 height 23
type input "[PERSON_NAME]"
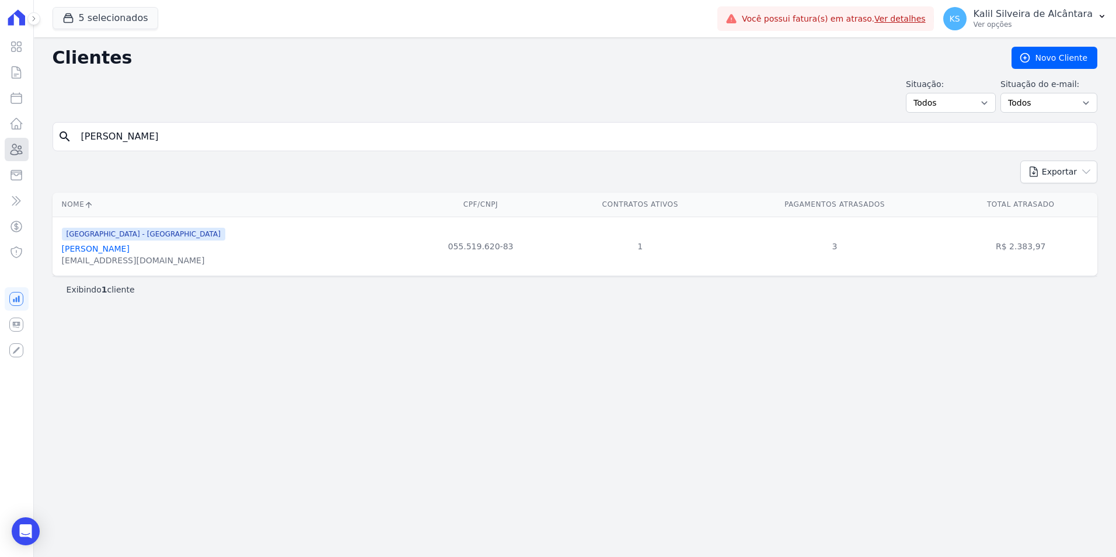
click at [12, 151] on icon at bounding box center [17, 149] width 12 height 11
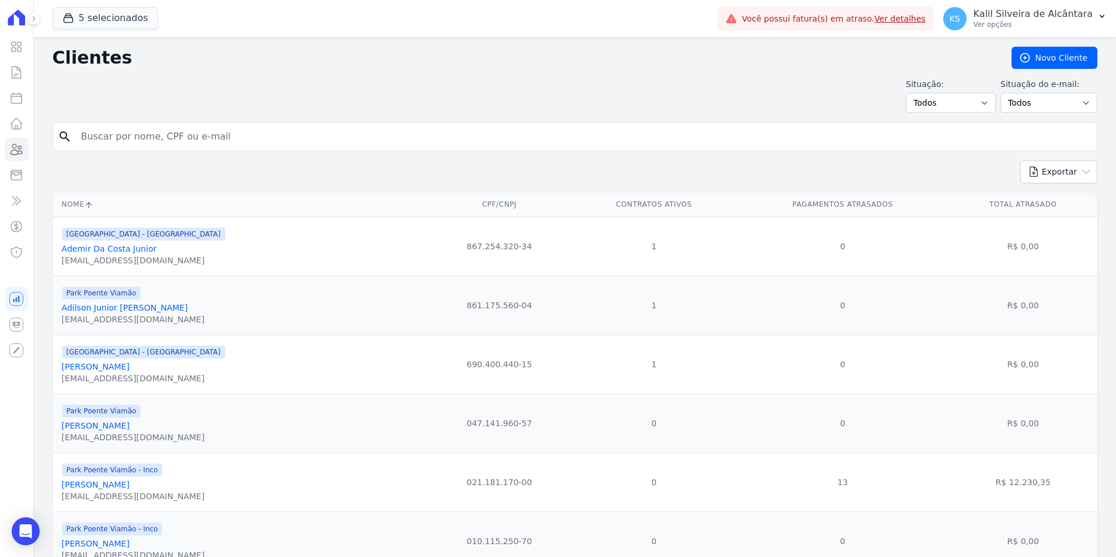
click at [206, 131] on input "search" at bounding box center [583, 136] width 1018 height 23
type input "samanta"
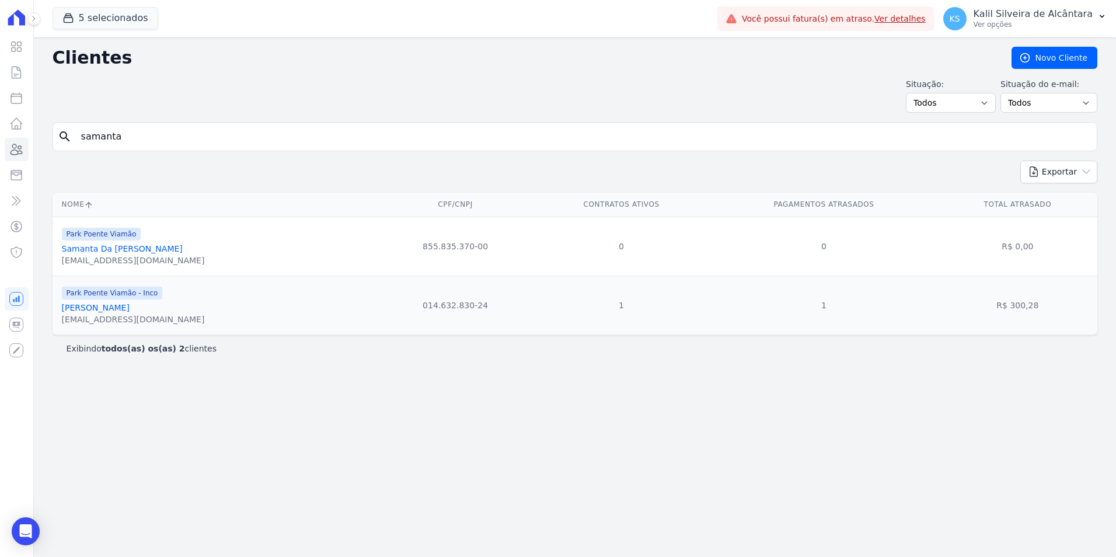
click at [118, 315] on div "[EMAIL_ADDRESS][DOMAIN_NAME]" at bounding box center [133, 319] width 143 height 12
click at [526, 145] on input "samanta" at bounding box center [583, 136] width 1018 height 23
click at [114, 305] on link "[PERSON_NAME]" at bounding box center [96, 307] width 68 height 9
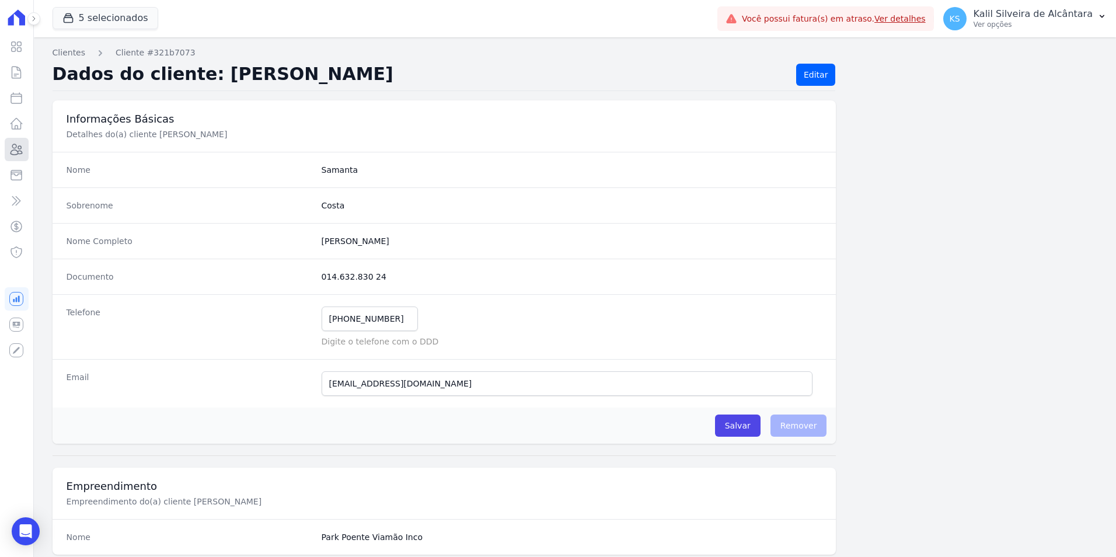
click at [22, 149] on icon at bounding box center [16, 149] width 14 height 14
